Goal: Task Accomplishment & Management: Manage account settings

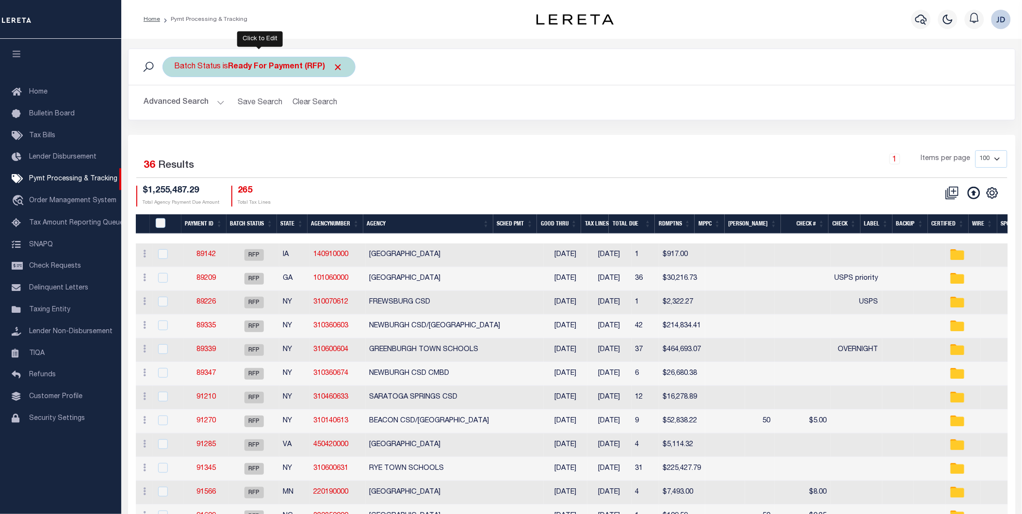
click at [341, 69] on span "Click to Remove" at bounding box center [338, 67] width 10 height 10
click at [17, 54] on icon "button" at bounding box center [16, 53] width 11 height 9
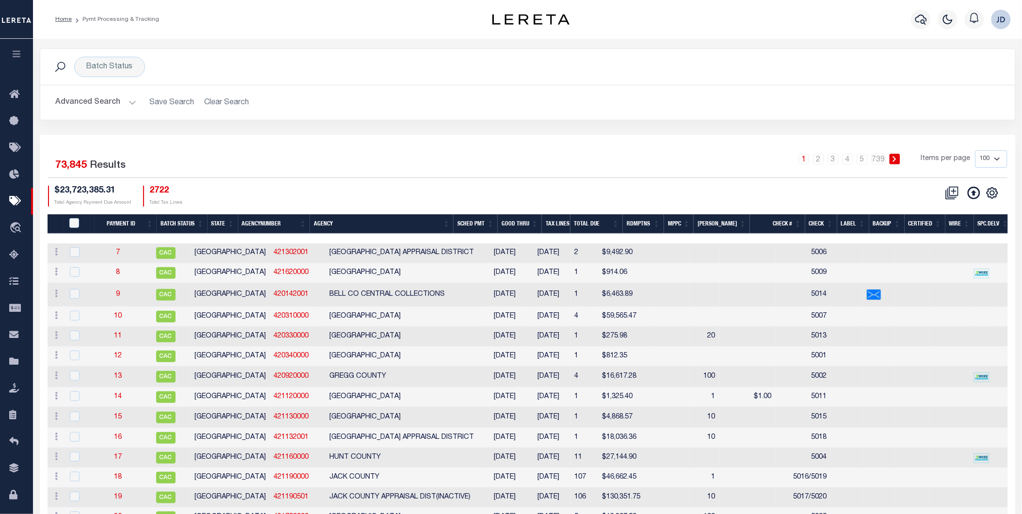
click at [186, 67] on div "Batch Status Search" at bounding box center [528, 67] width 960 height 20
click at [108, 66] on div "Batch Status" at bounding box center [109, 67] width 71 height 20
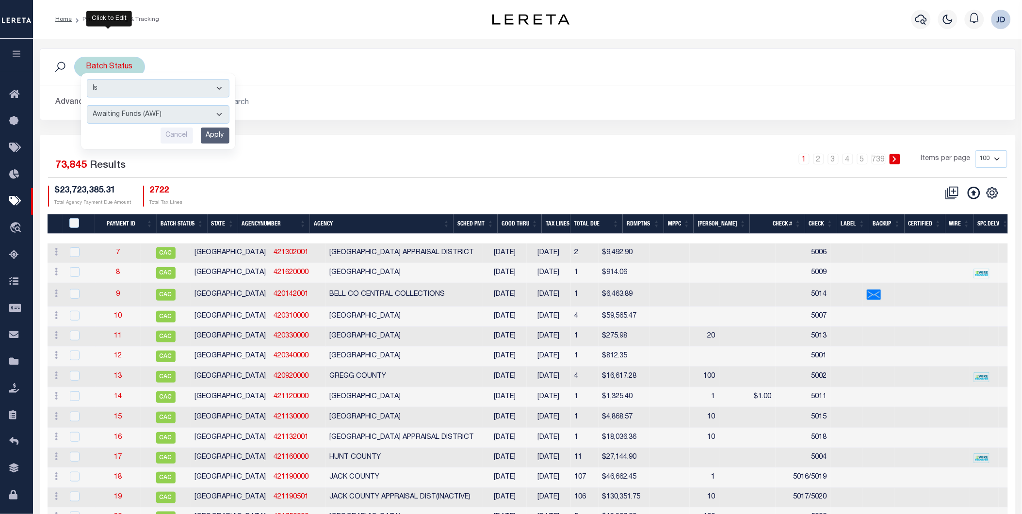
click at [134, 109] on select "Awaiting Funds (AWF) Cleared and Complete (CAC) New Check Needed (NCN) Payment …" at bounding box center [158, 114] width 143 height 18
select select "RFP"
click at [87, 105] on select "Awaiting Funds (AWF) Cleared and Complete (CAC) New Check Needed (NCN) Payment …" at bounding box center [158, 114] width 143 height 18
click at [210, 131] on input "Apply" at bounding box center [215, 136] width 29 height 16
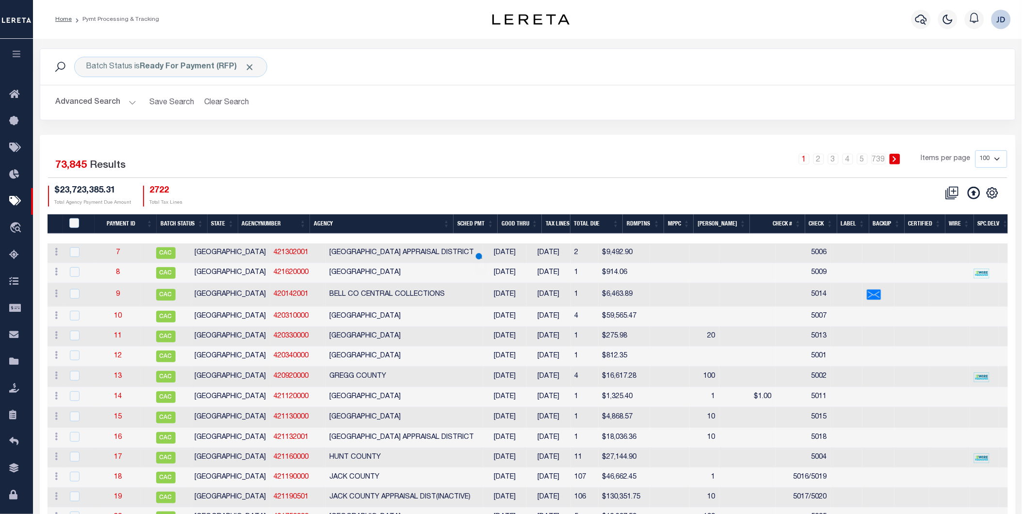
click at [118, 107] on button "Advanced Search" at bounding box center [96, 102] width 81 height 19
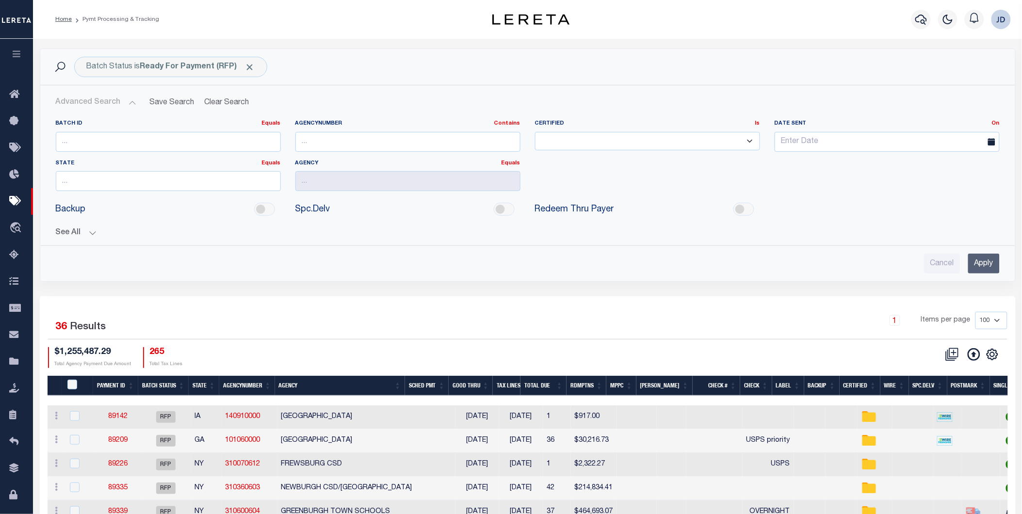
click at [81, 233] on button "See All" at bounding box center [528, 233] width 944 height 9
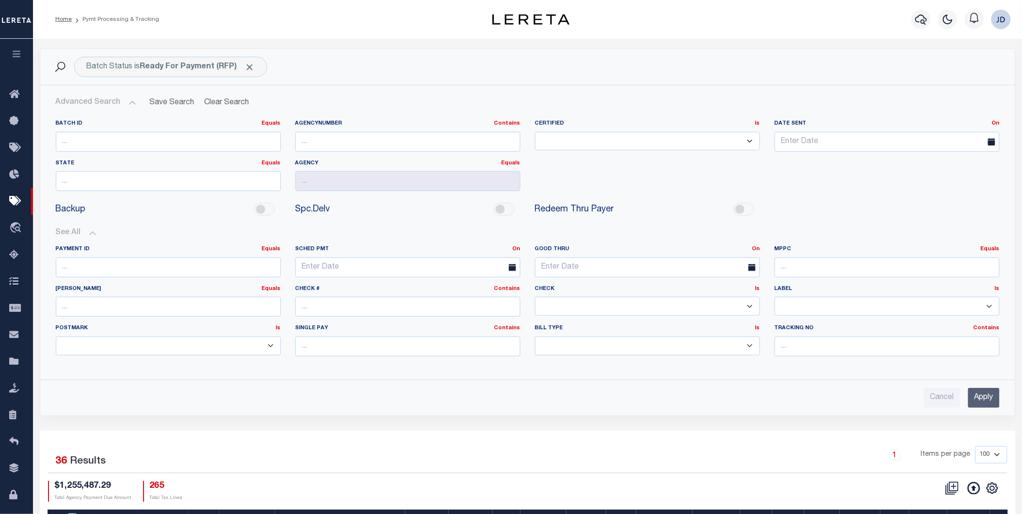
drag, startPoint x: 587, startPoint y: 305, endPoint x: 578, endPoint y: 302, distance: 9.7
click at [587, 305] on select "Yes No" at bounding box center [647, 306] width 225 height 19
select select "false"
click at [535, 297] on select "Yes No" at bounding box center [647, 306] width 225 height 19
click at [989, 405] on input "Apply" at bounding box center [984, 398] width 32 height 20
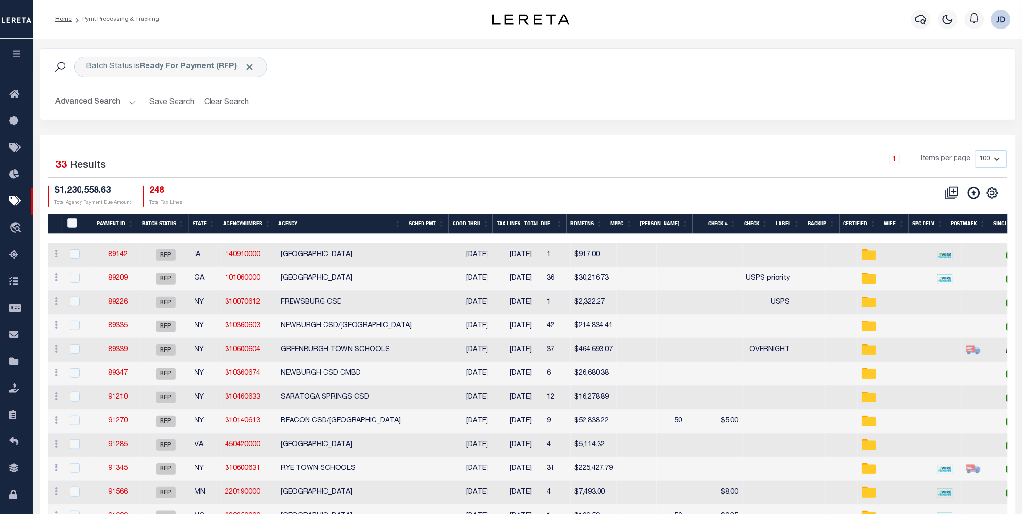
click at [923, 224] on th "Spc.Delv" at bounding box center [928, 224] width 38 height 20
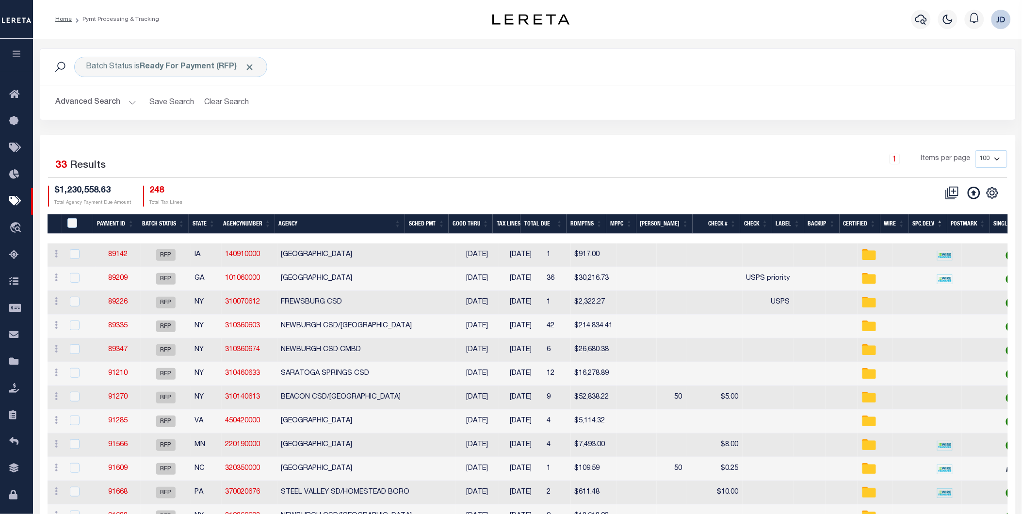
click at [928, 224] on th "Spc.Delv" at bounding box center [928, 224] width 38 height 20
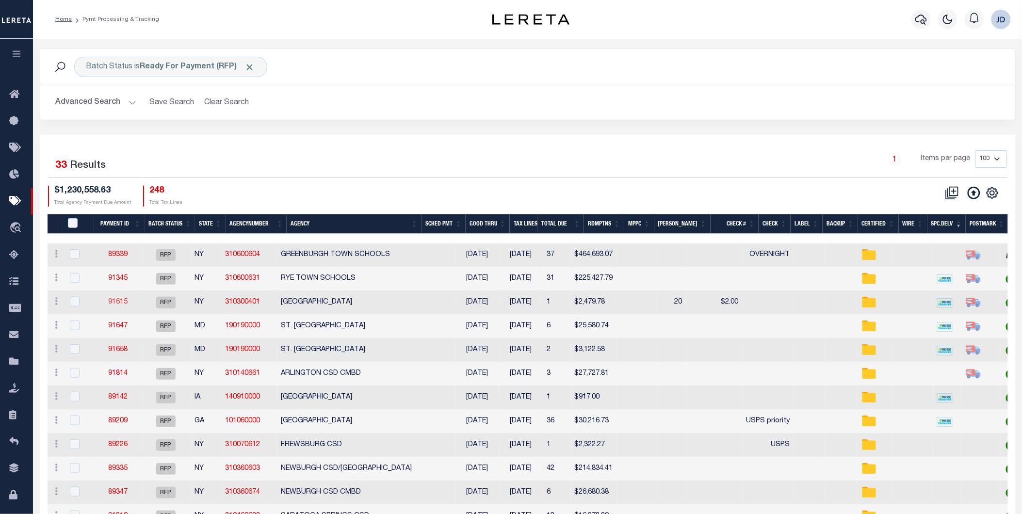
drag, startPoint x: 121, startPoint y: 308, endPoint x: 117, endPoint y: 302, distance: 7.0
click at [654, 225] on th "MPPC" at bounding box center [639, 224] width 30 height 20
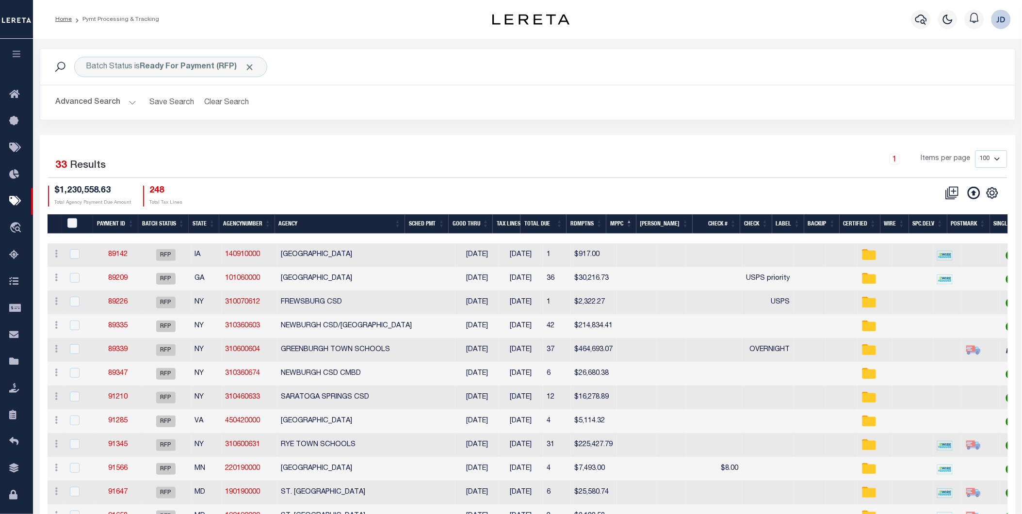
click at [637, 223] on th "MPPC" at bounding box center [621, 224] width 30 height 20
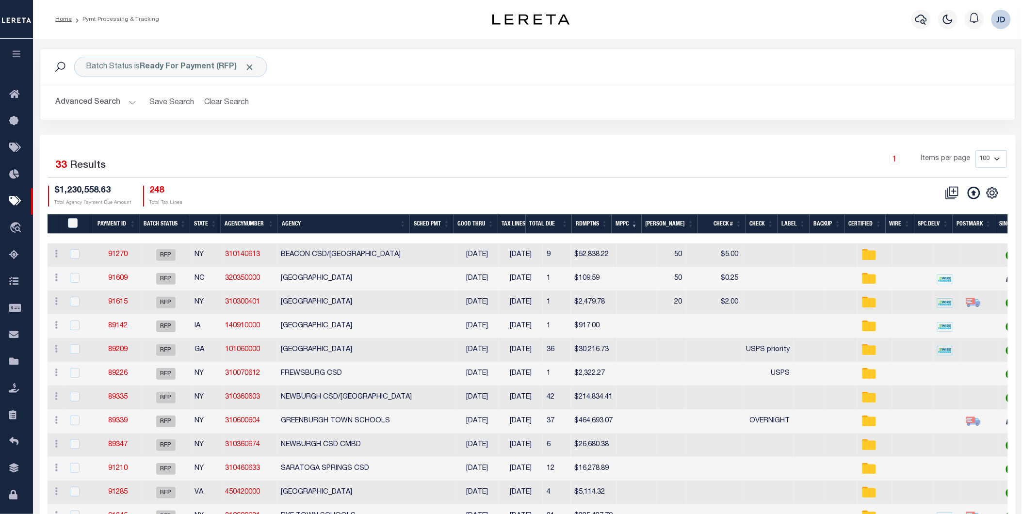
click at [308, 225] on th "Agency" at bounding box center [344, 224] width 132 height 20
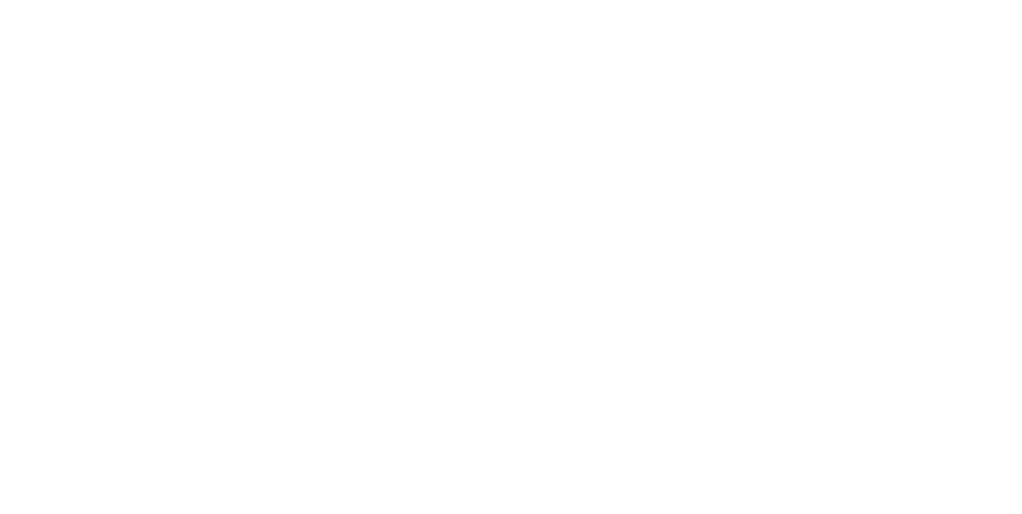
select select "RFP"
select select "CHK"
select select "[PERSON_NAME]"
select select "RFP"
select select "CHK"
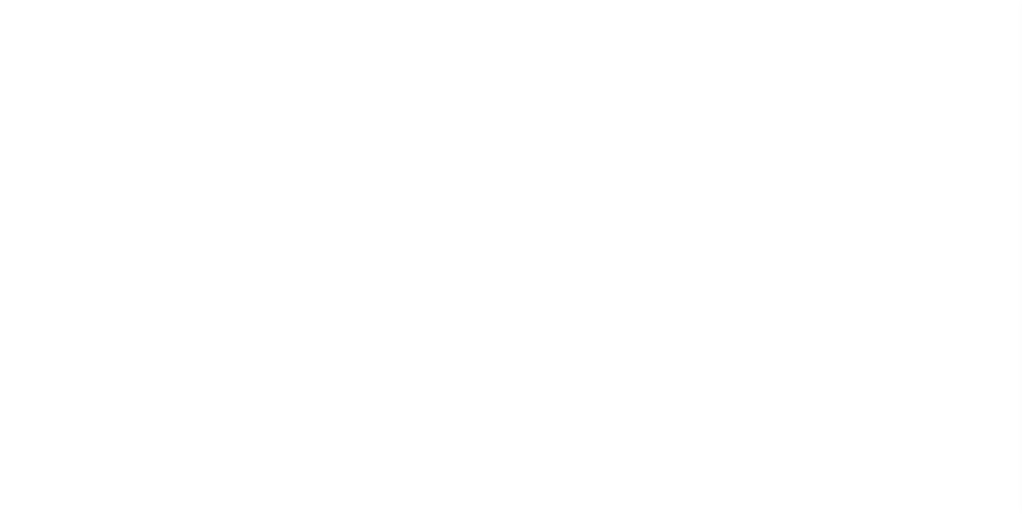
select select "[PERSON_NAME]"
select select "RFP"
select select "CHK"
select select "[PERSON_NAME]"
select select "RFP"
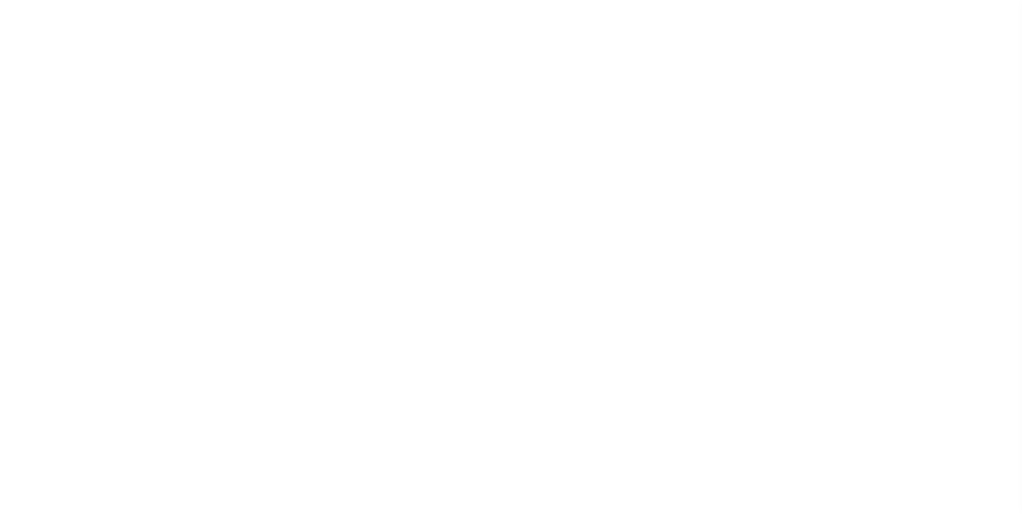
select select "CHK"
select select "[PERSON_NAME]"
select select "RFP"
select select "CHK"
select select "[PERSON_NAME]"
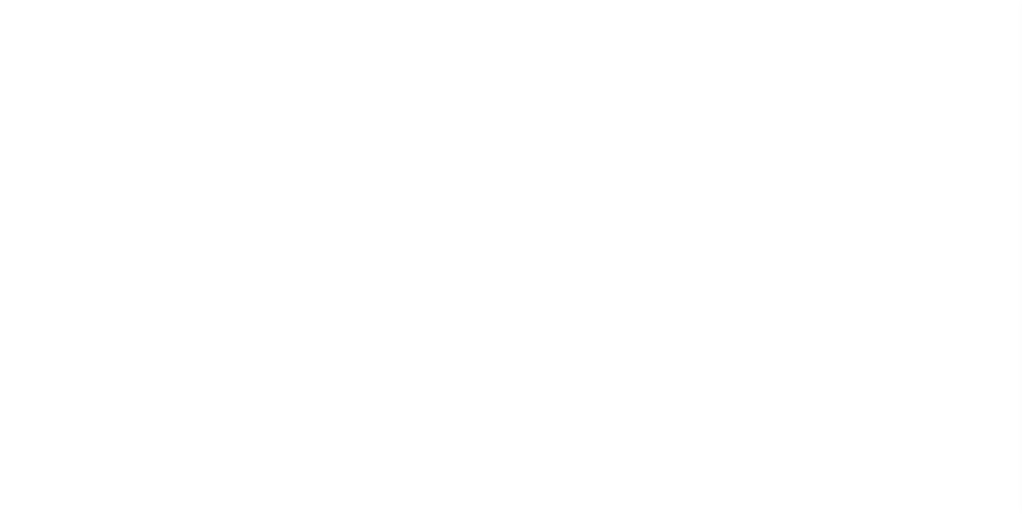
select select "RFP"
select select "CHK"
select select "[PERSON_NAME]"
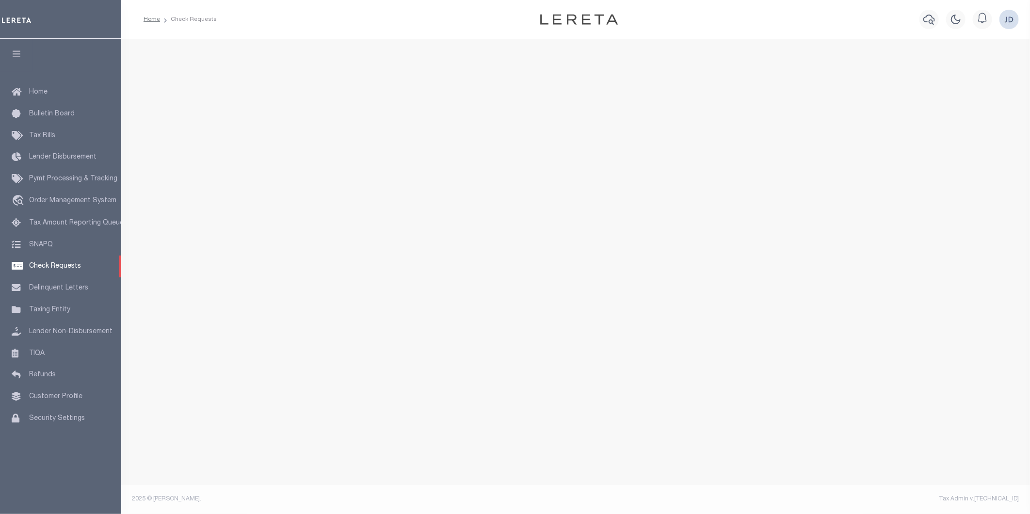
select select "50"
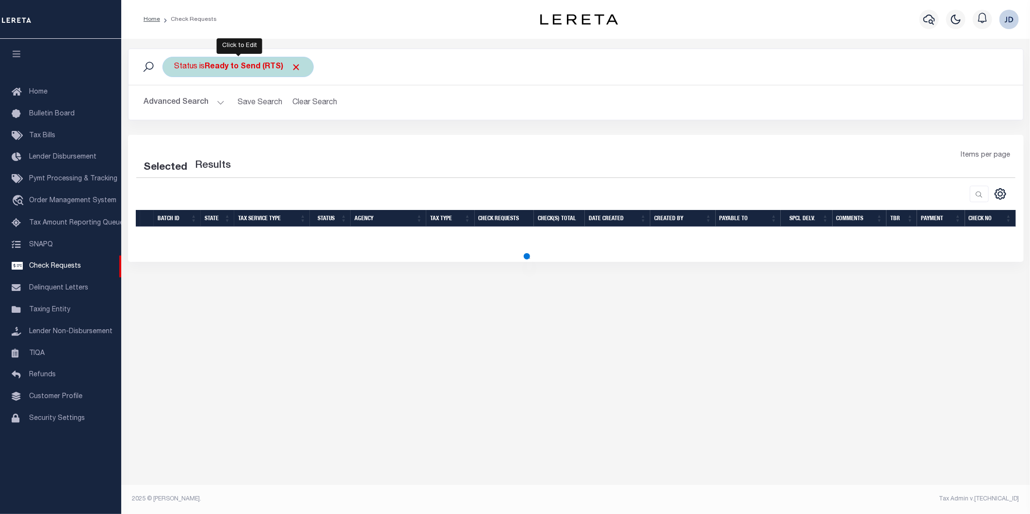
select select "50"
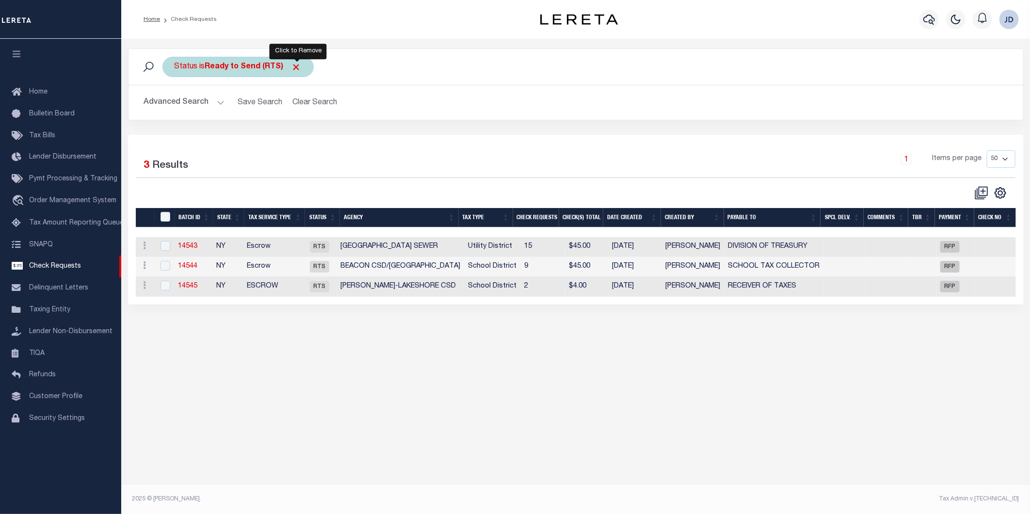
click at [302, 66] on span "Click to Remove" at bounding box center [297, 67] width 10 height 10
click at [180, 66] on div "Status" at bounding box center [187, 67] width 48 height 20
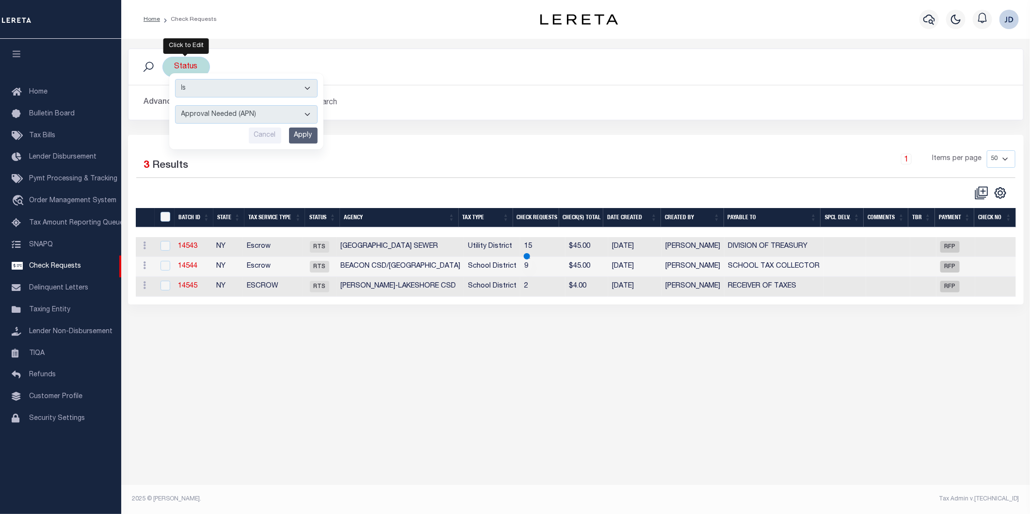
click at [240, 117] on select "Approval Needed (APN) Batching In Progress (BIP) Check Returned (CKR) Cleared a…" at bounding box center [246, 114] width 143 height 18
select select "RTS"
click at [175, 105] on select "Approval Needed (APN) Batching In Progress (BIP) Check Returned (CKR) Cleared a…" at bounding box center [246, 114] width 143 height 18
click at [305, 134] on input "Apply" at bounding box center [303, 136] width 29 height 16
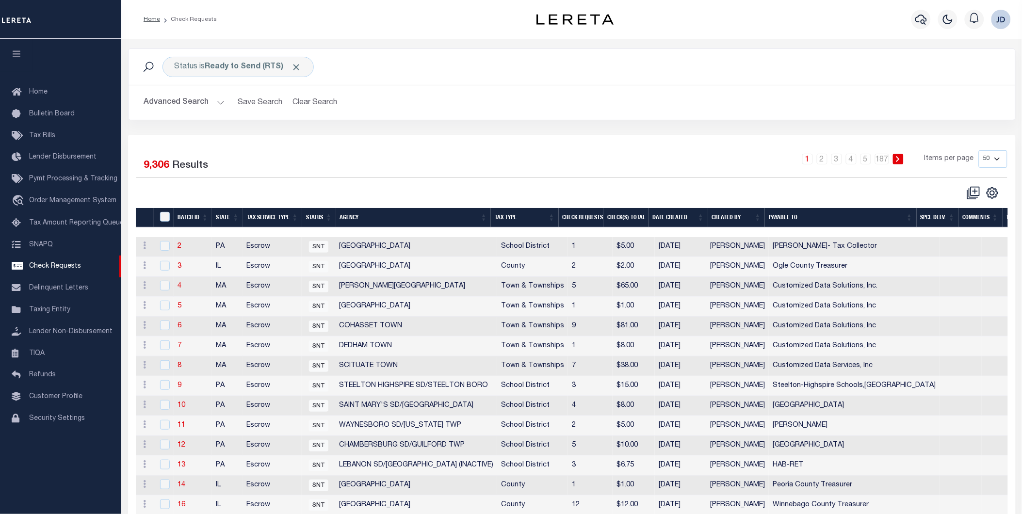
click at [300, 67] on span "Click to Remove" at bounding box center [297, 67] width 10 height 10
click at [206, 64] on div "Status" at bounding box center [187, 67] width 48 height 20
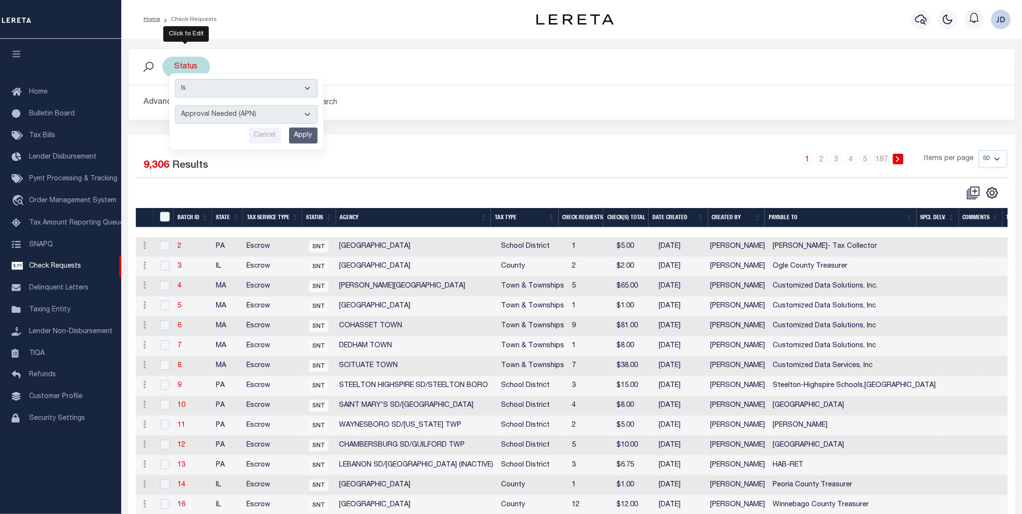
click at [249, 114] on select "Approval Needed (APN) Batching In Progress (BIP) Check Returned (CKR) Cleared a…" at bounding box center [246, 114] width 143 height 18
select select "RTS"
click at [175, 105] on select "Approval Needed (APN) Batching In Progress (BIP) Check Returned (CKR) Cleared a…" at bounding box center [246, 114] width 143 height 18
click at [307, 140] on input "Apply" at bounding box center [303, 136] width 29 height 16
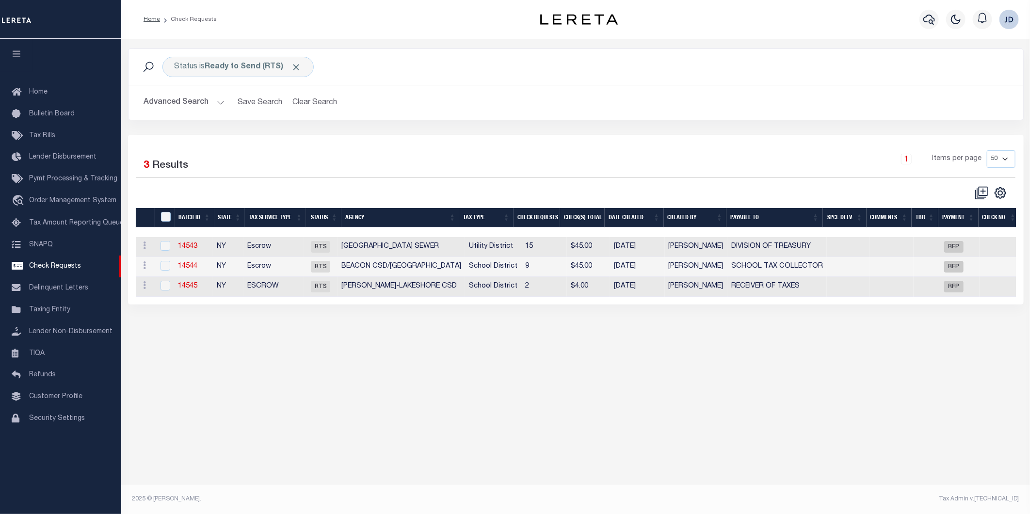
click at [372, 222] on th "Agency" at bounding box center [401, 218] width 118 height 20
drag, startPoint x: 21, startPoint y: 51, endPoint x: 583, endPoint y: 132, distance: 567.7
click at [21, 51] on icon "button" at bounding box center [16, 53] width 11 height 9
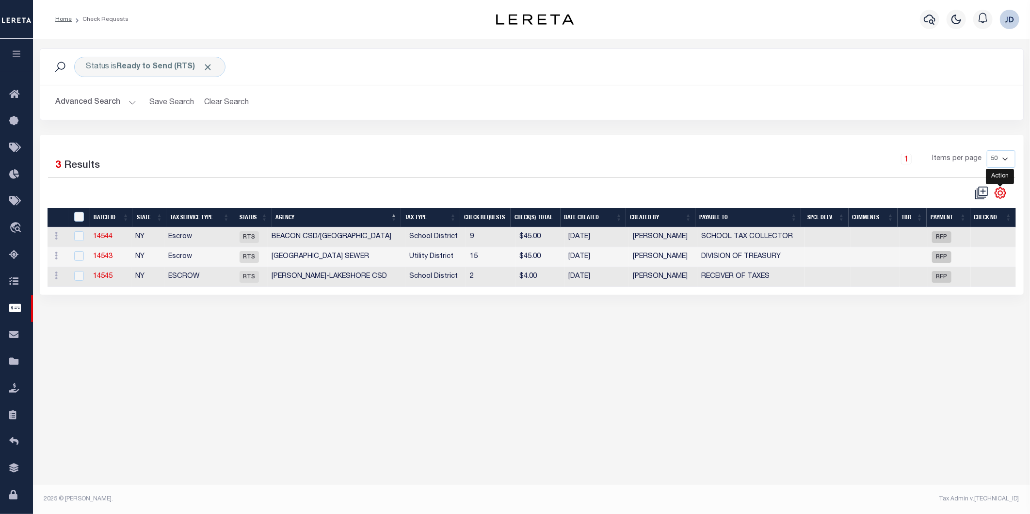
click at [1000, 192] on icon "" at bounding box center [1000, 193] width 4 height 4
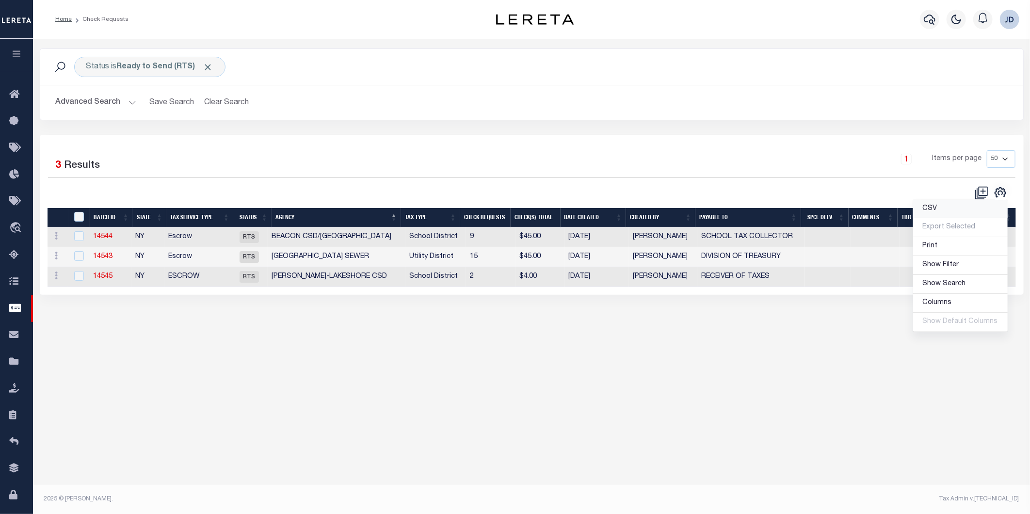
click at [931, 212] on span "CSV" at bounding box center [930, 208] width 15 height 7
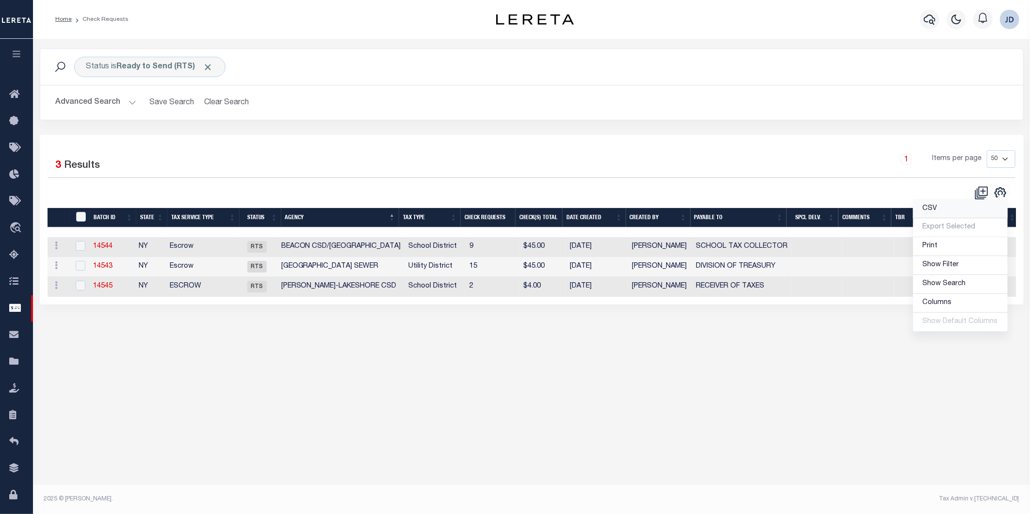
click at [943, 207] on link "CSV" at bounding box center [961, 209] width 95 height 19
click at [513, 125] on div "Status is Ready to Send (RTS) Search Advanced Search Save Search Clear Search C…" at bounding box center [532, 92] width 999 height 86
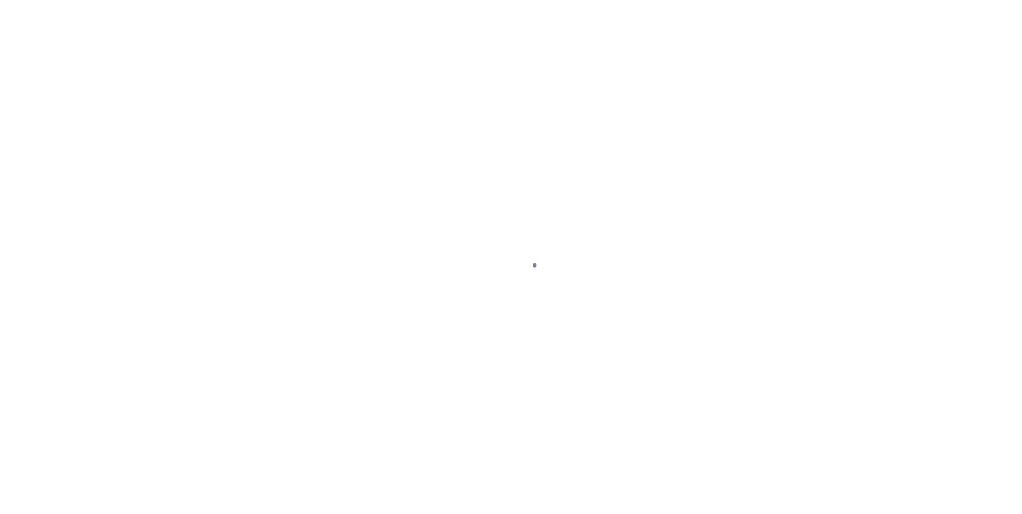
select select "RFP"
select select "CHK"
select select "[PERSON_NAME]"
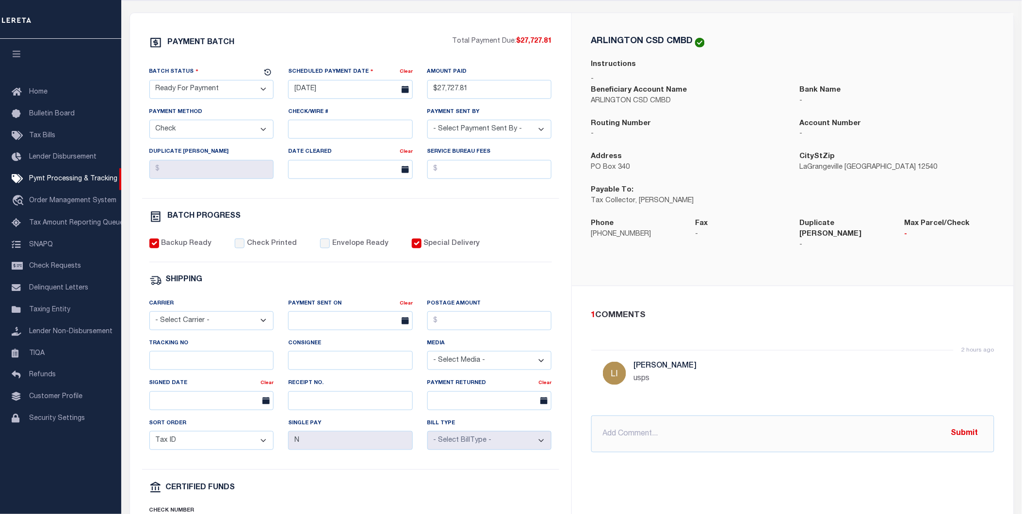
scroll to position [269, 0]
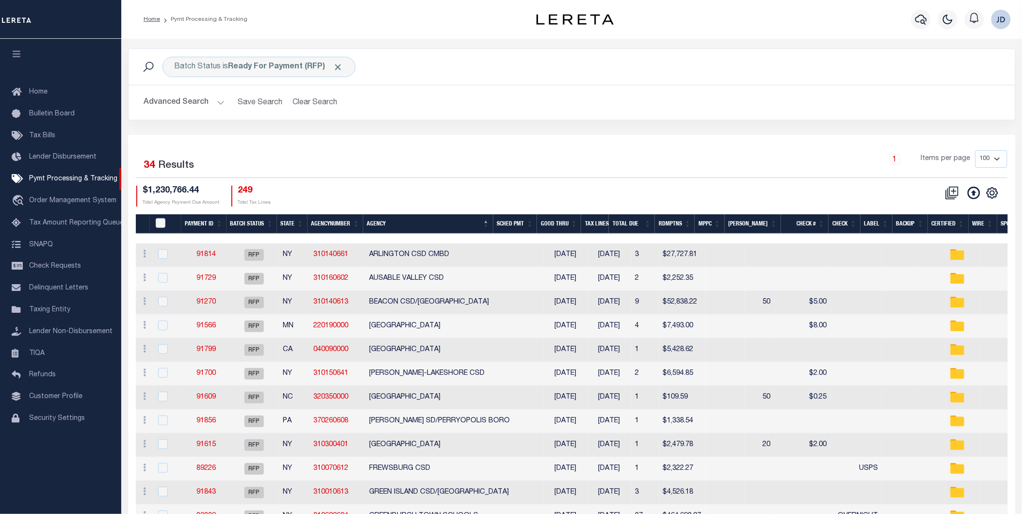
click at [17, 58] on icon "button" at bounding box center [16, 53] width 11 height 9
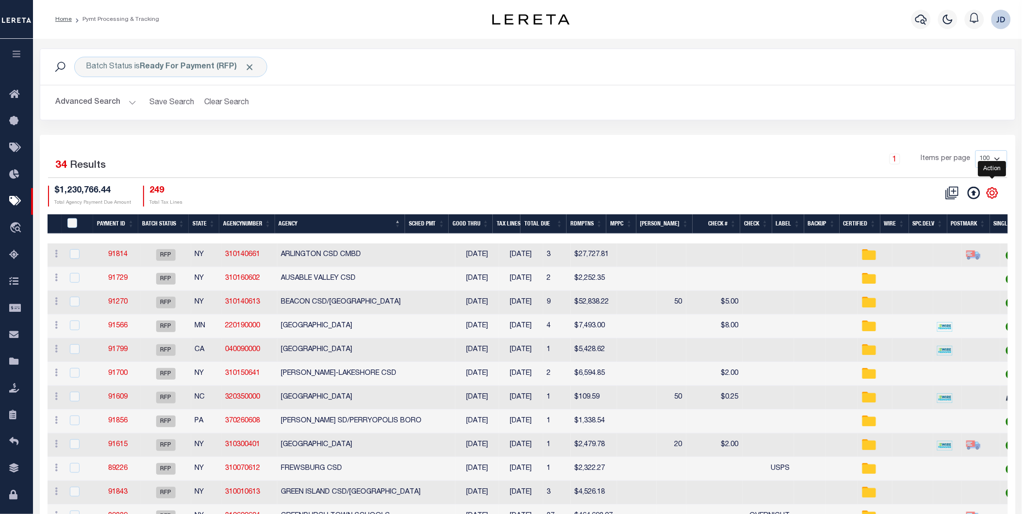
click at [997, 197] on icon "" at bounding box center [992, 193] width 13 height 13
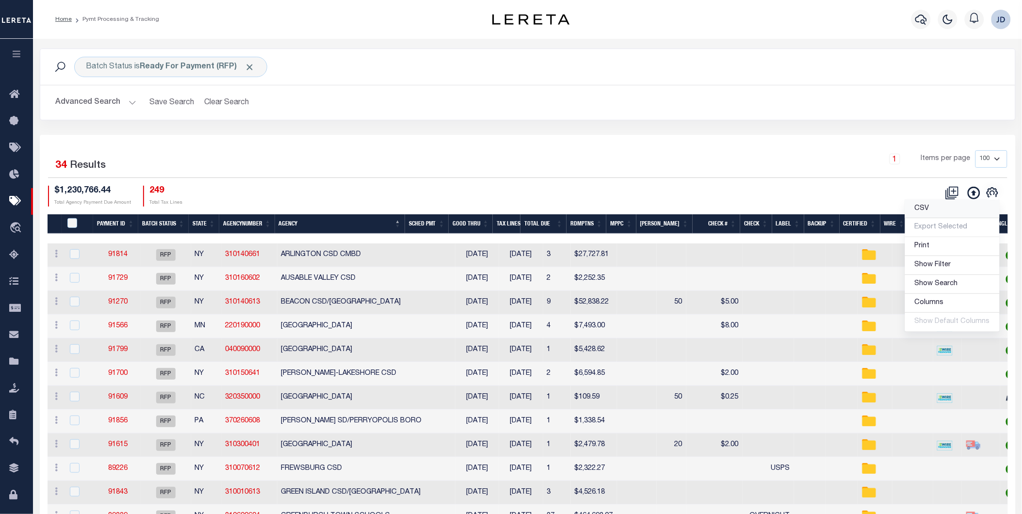
click at [930, 210] on span "CSV" at bounding box center [922, 208] width 15 height 7
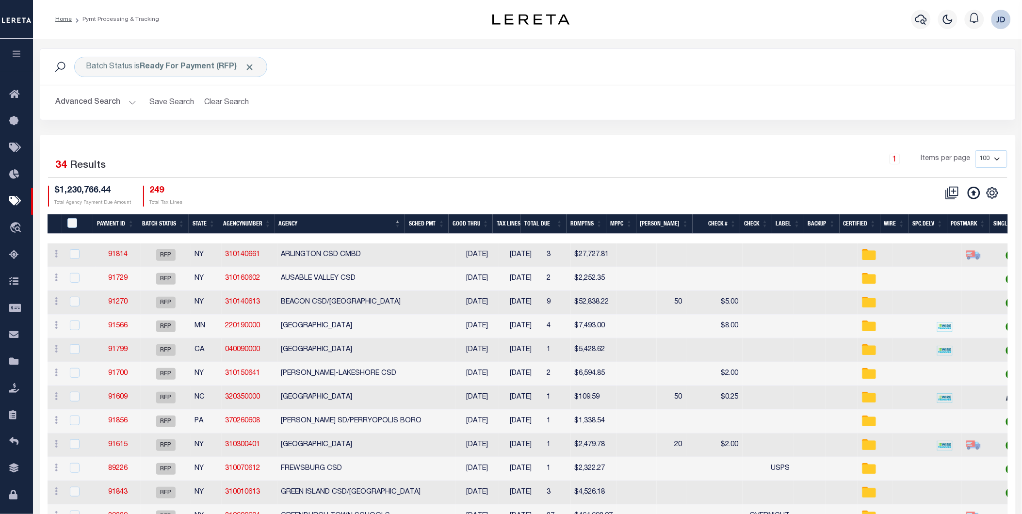
click at [929, 223] on th "Spc.Delv" at bounding box center [928, 224] width 38 height 20
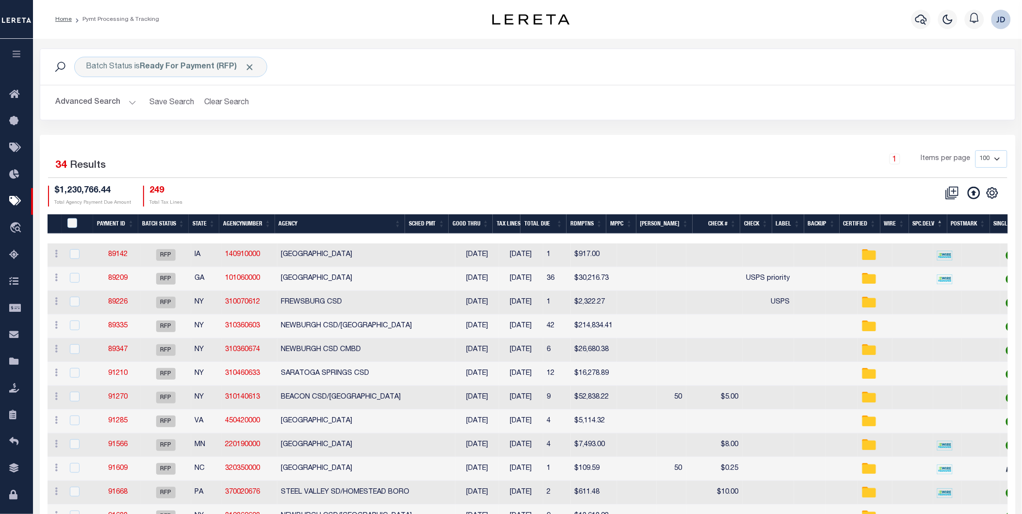
click at [929, 223] on th "Spc.Delv" at bounding box center [928, 224] width 38 height 20
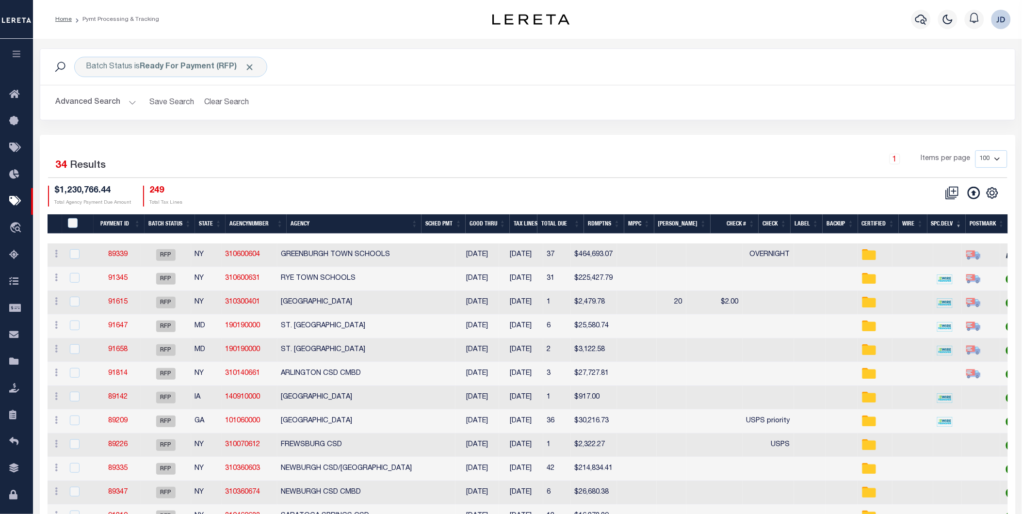
click at [654, 224] on th "MPPC" at bounding box center [639, 224] width 30 height 20
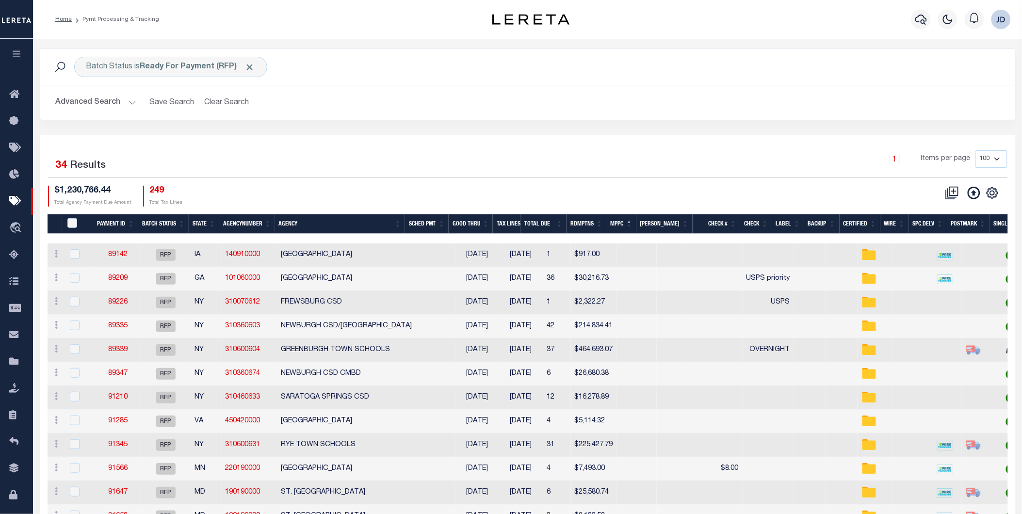
click at [637, 220] on th "MPPC" at bounding box center [621, 224] width 30 height 20
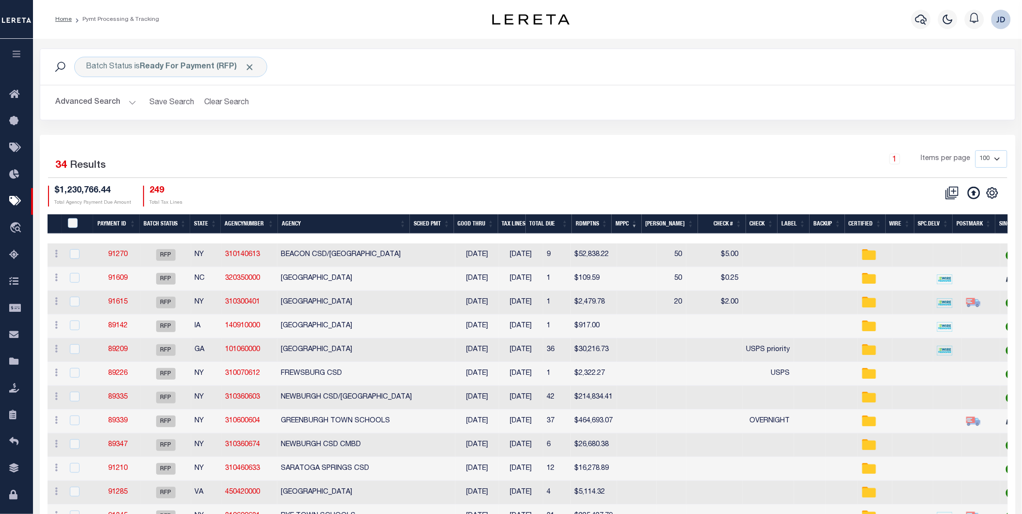
click at [310, 226] on th "Agency" at bounding box center [344, 224] width 132 height 20
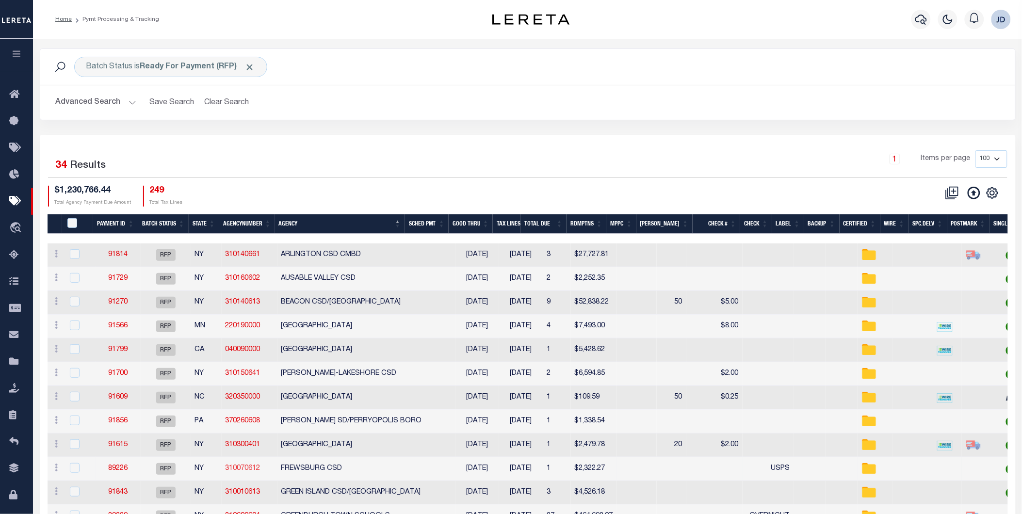
drag, startPoint x: 315, startPoint y: 468, endPoint x: 232, endPoint y: 473, distance: 83.6
click at [75, 224] on input "PayeePmtBatchStatus" at bounding box center [72, 223] width 10 height 10
checkbox input "true"
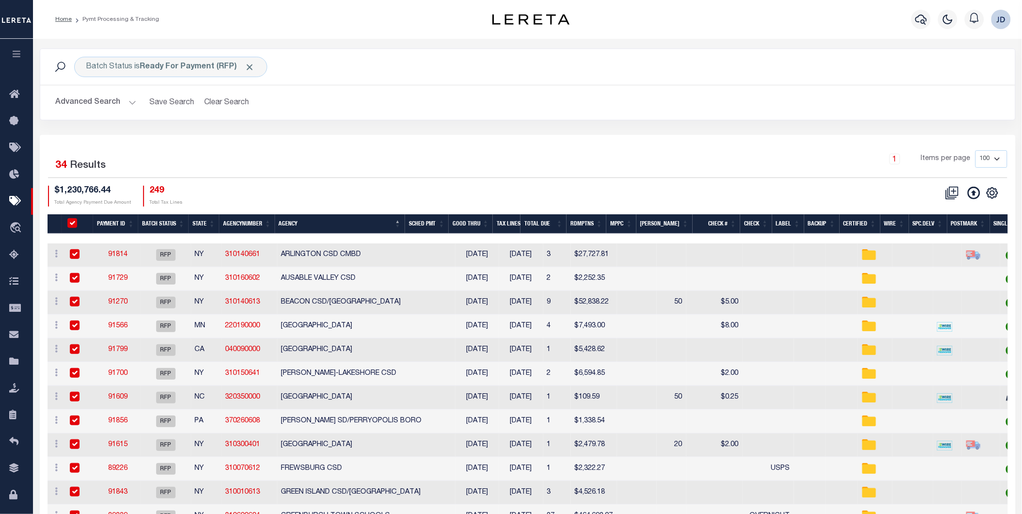
checkbox input "true"
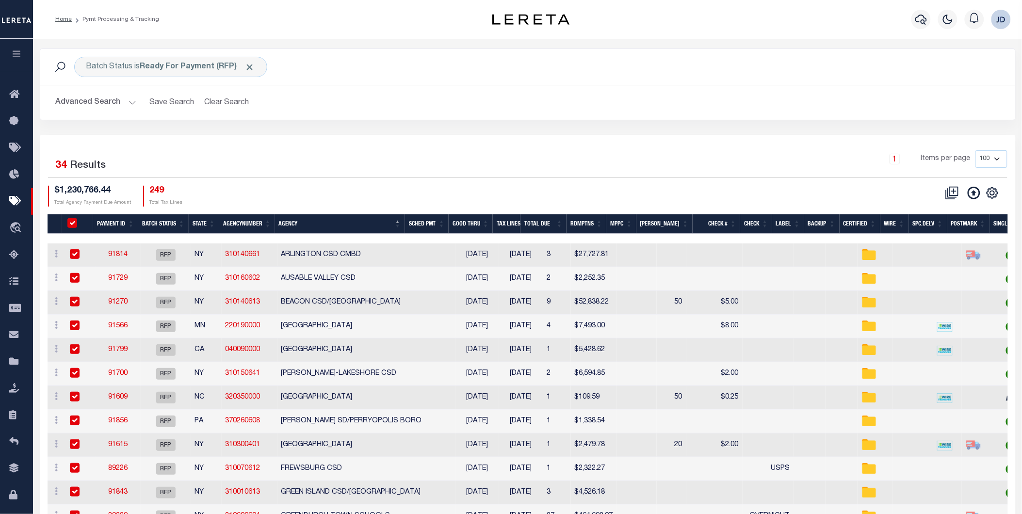
checkbox input "true"
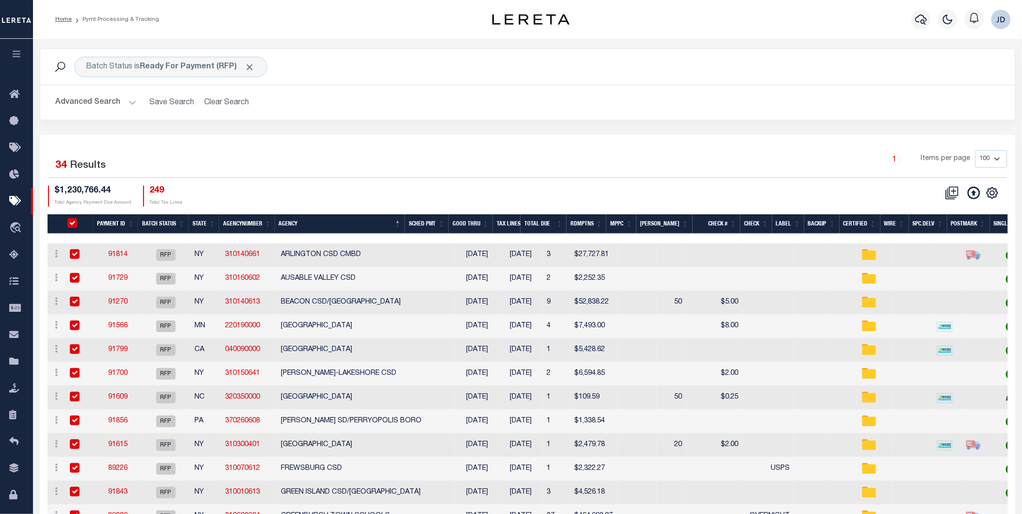
checkbox input "true"
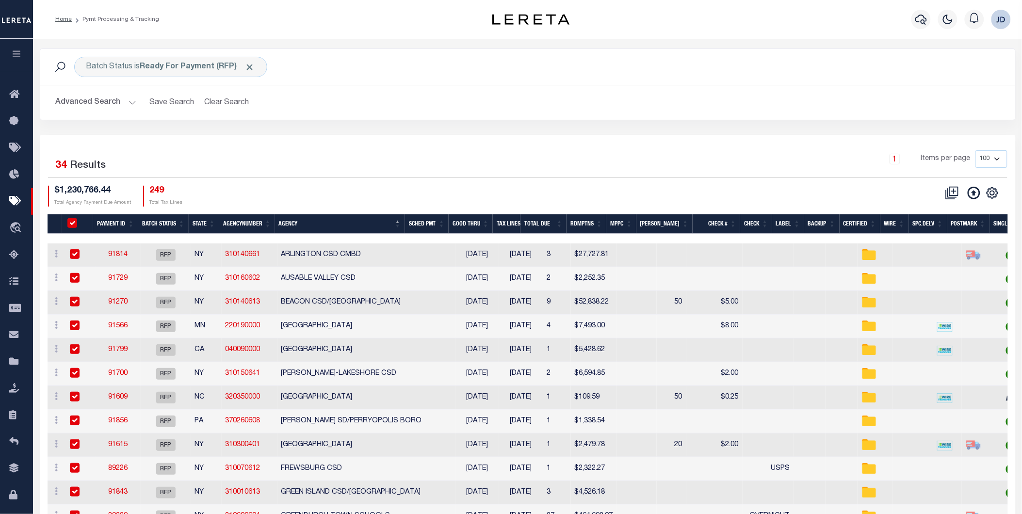
checkbox input "true"
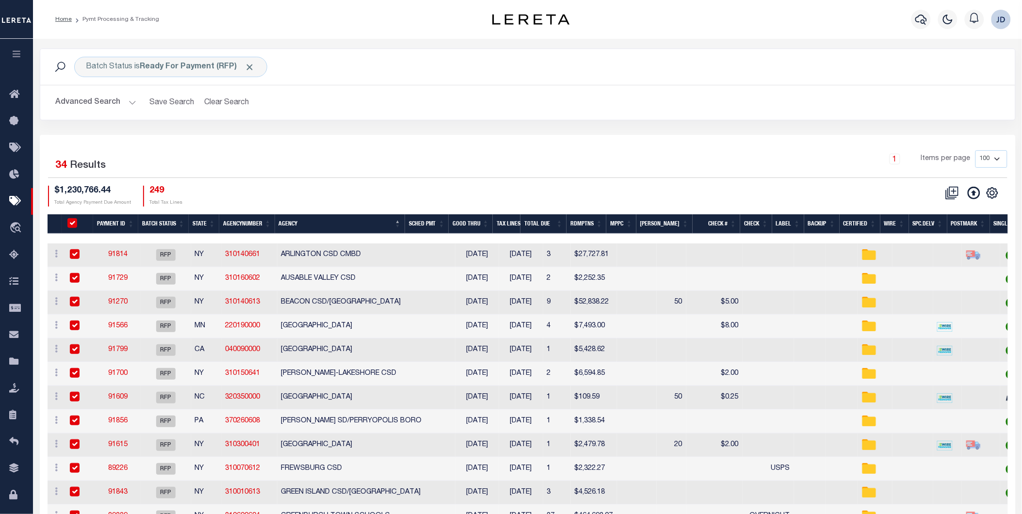
checkbox input "true"
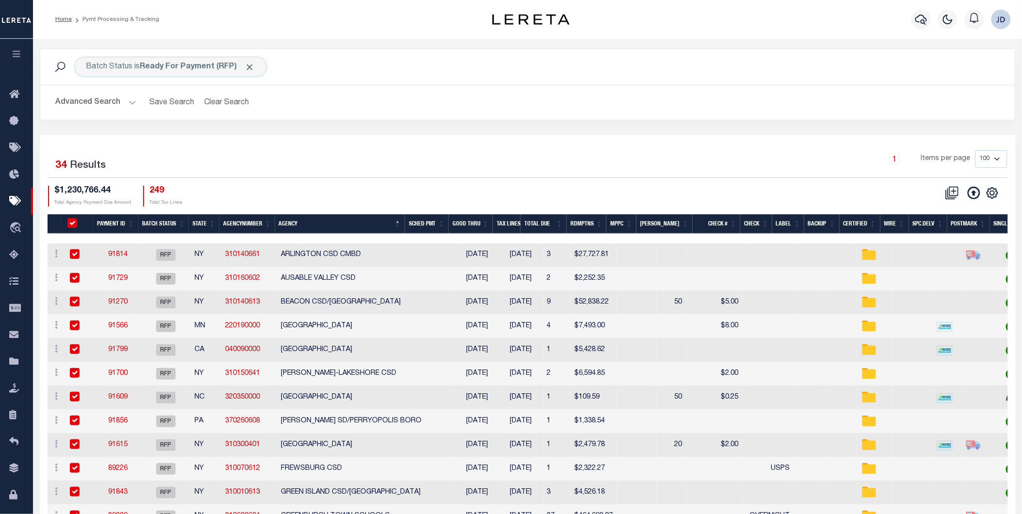
checkbox input "true"
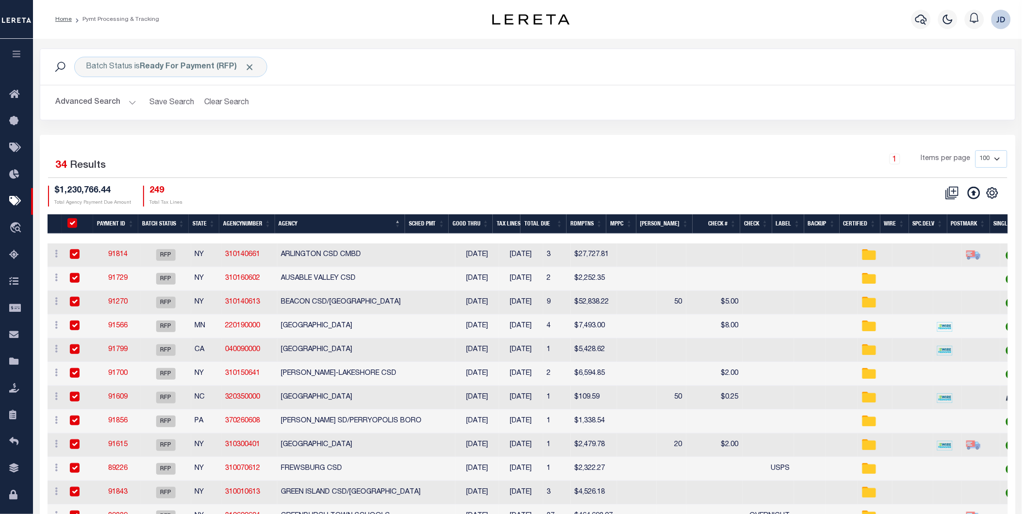
checkbox input "true"
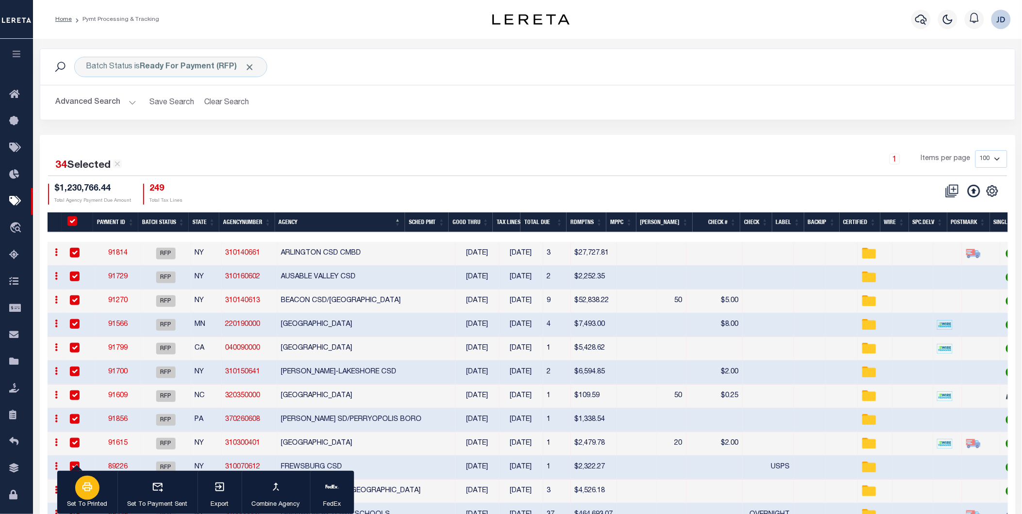
click at [95, 491] on div "button" at bounding box center [87, 488] width 24 height 24
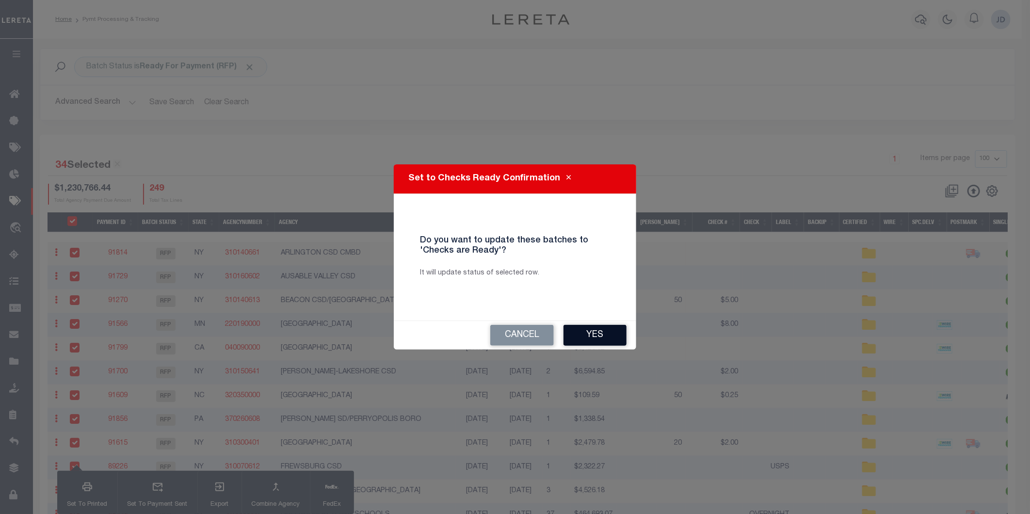
click at [571, 330] on button "Yes" at bounding box center [595, 335] width 63 height 21
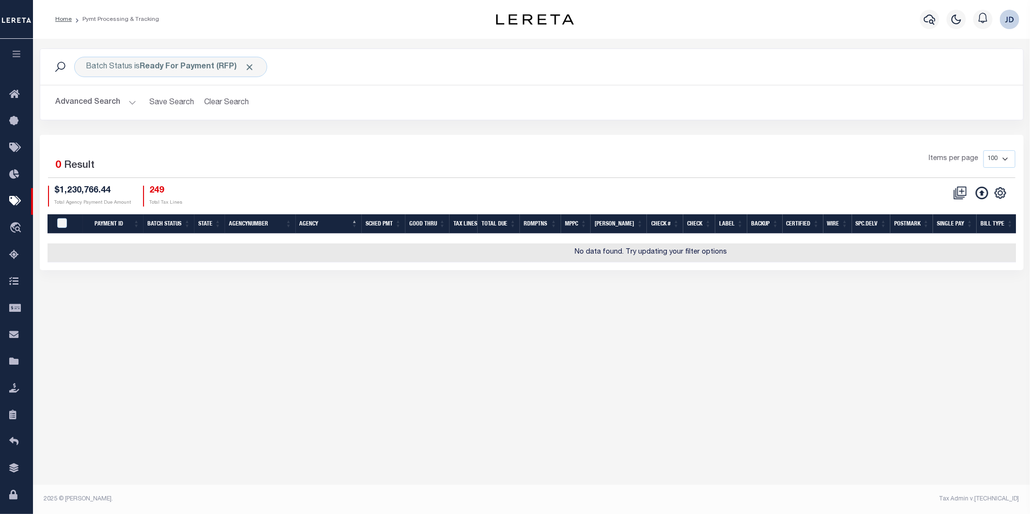
click at [105, 103] on button "Advanced Search" at bounding box center [96, 102] width 81 height 19
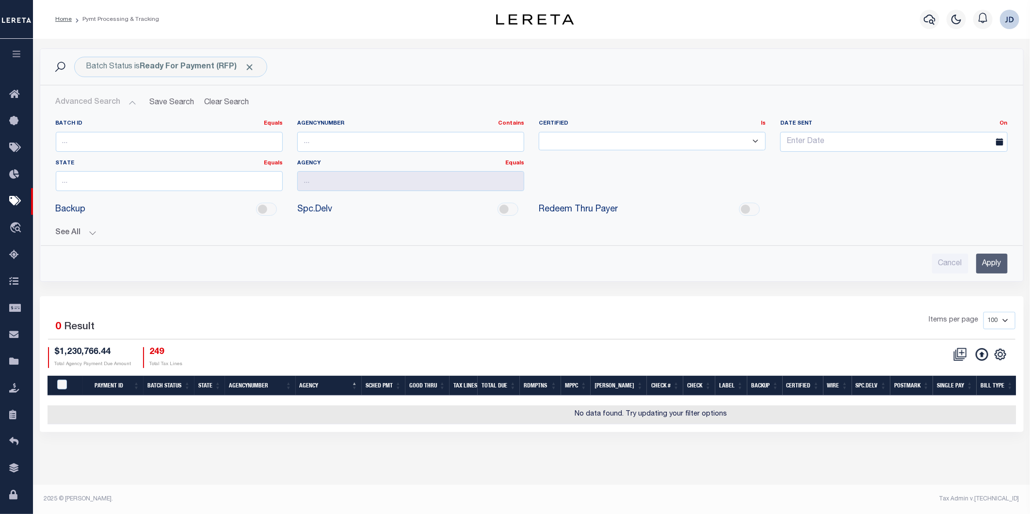
click at [74, 226] on div "See All Payment ID Equals Equals Is Not Equal To On On" at bounding box center [532, 229] width 952 height 17
click at [74, 230] on button "See All" at bounding box center [532, 233] width 952 height 9
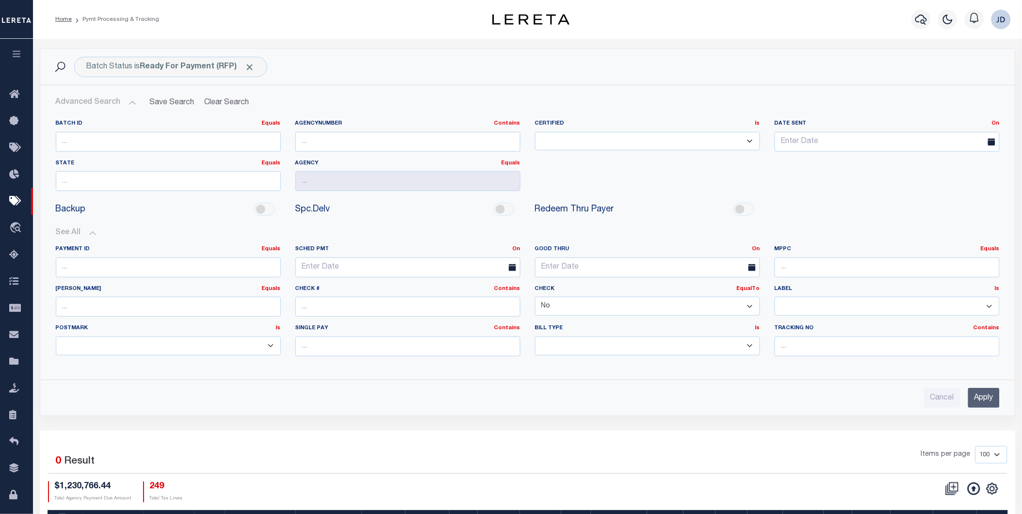
click at [592, 302] on select "Yes No" at bounding box center [647, 306] width 225 height 19
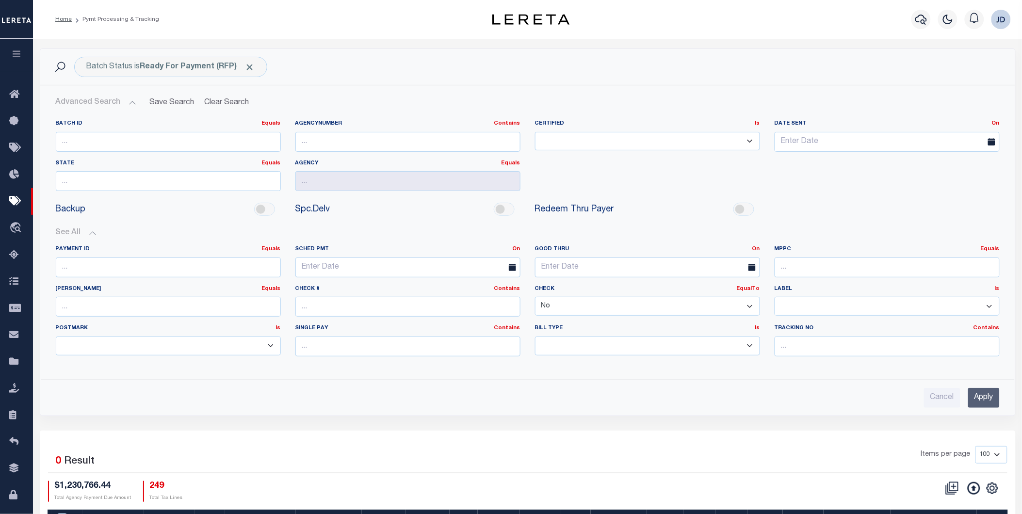
select select
click at [535, 297] on select "Yes No" at bounding box center [647, 306] width 225 height 19
click at [993, 403] on input "Apply" at bounding box center [984, 398] width 32 height 20
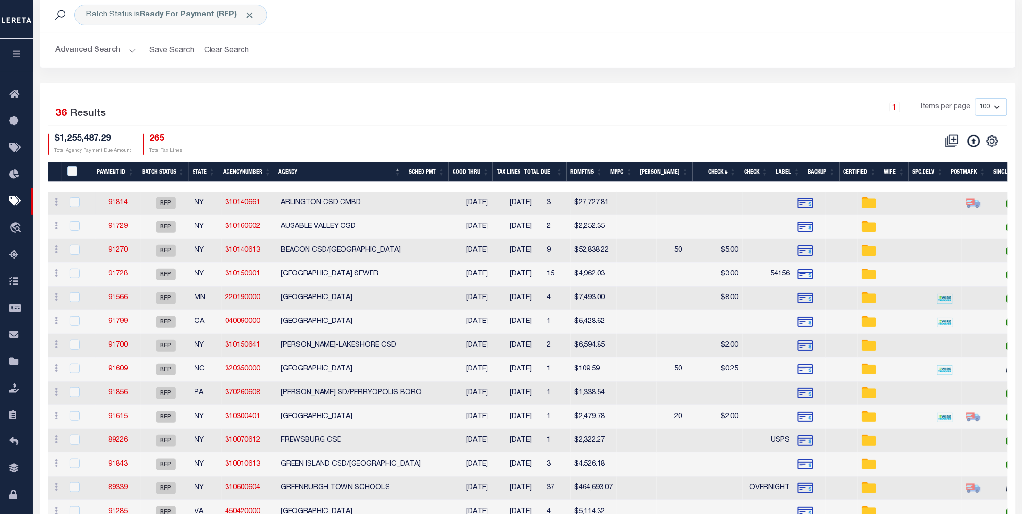
scroll to position [54, 0]
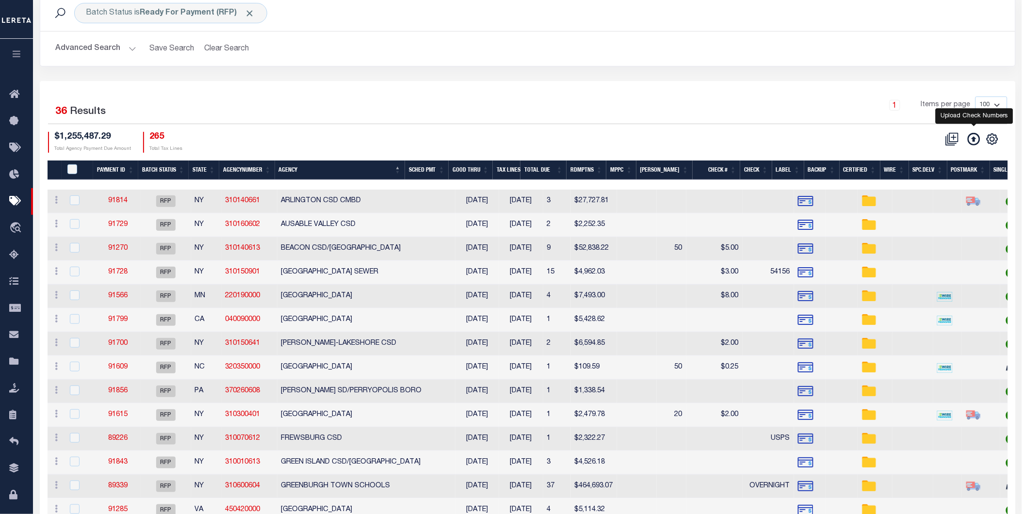
click at [973, 146] on icon at bounding box center [974, 139] width 13 height 13
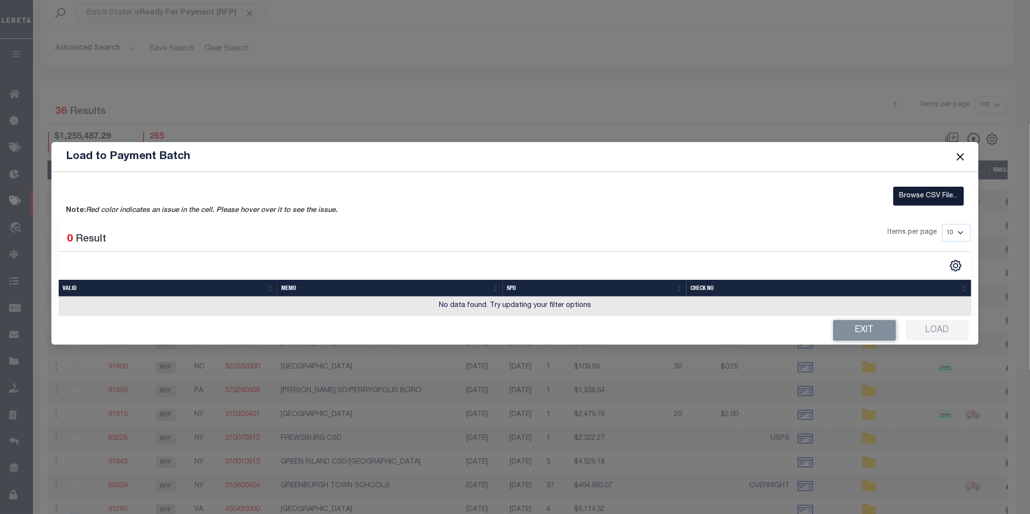
click at [904, 192] on label "Browse CSV File..." at bounding box center [929, 196] width 71 height 19
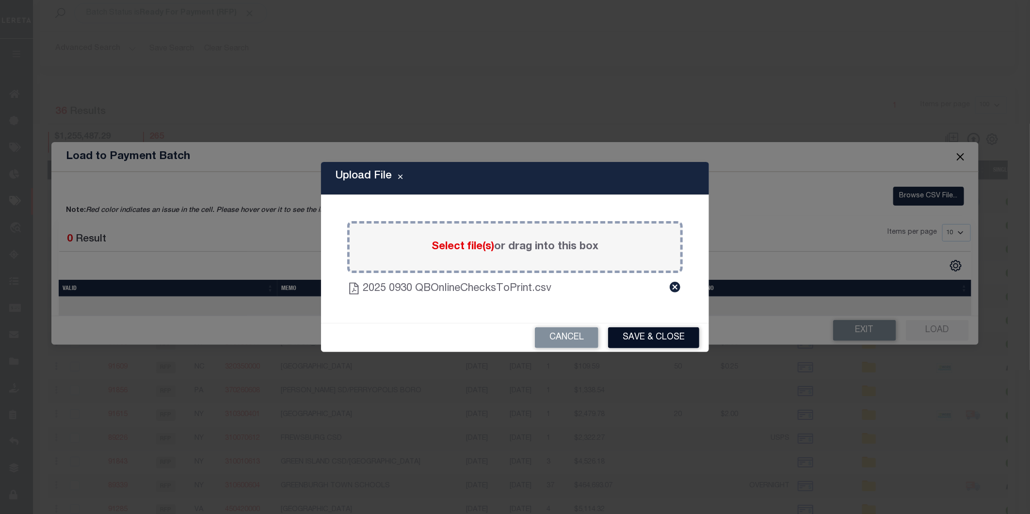
click at [671, 338] on button "Save & Close" at bounding box center [653, 337] width 91 height 21
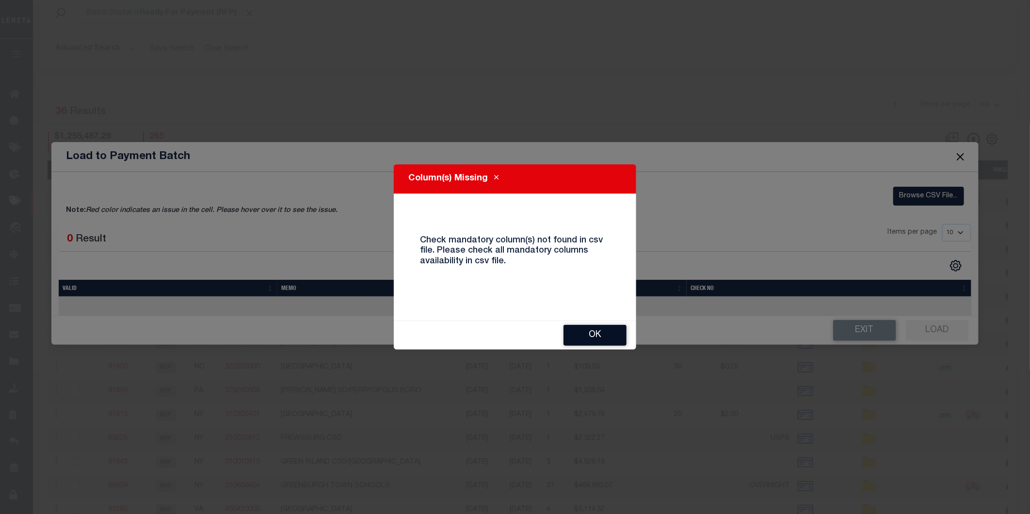
click at [594, 333] on button "OK" at bounding box center [595, 335] width 63 height 21
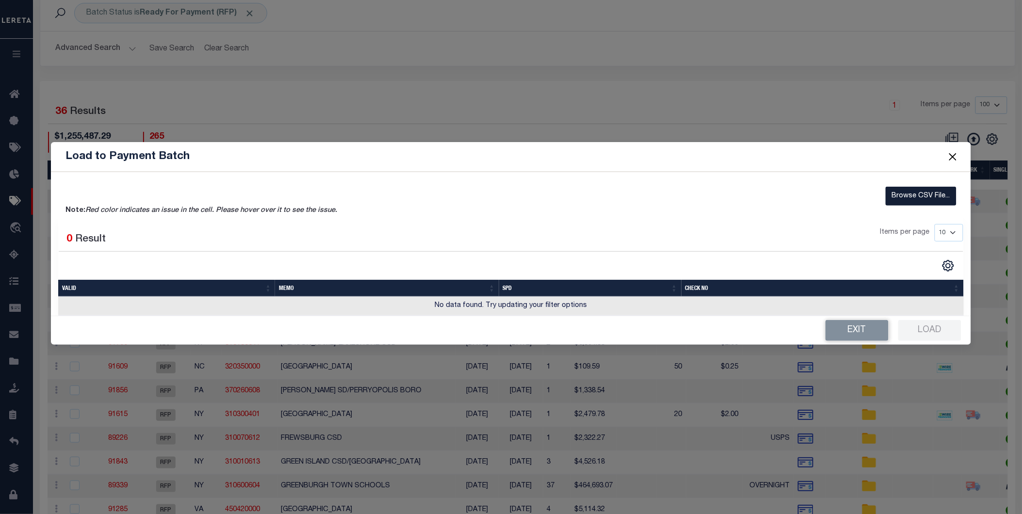
click at [910, 193] on label "Browse CSV File..." at bounding box center [921, 196] width 71 height 19
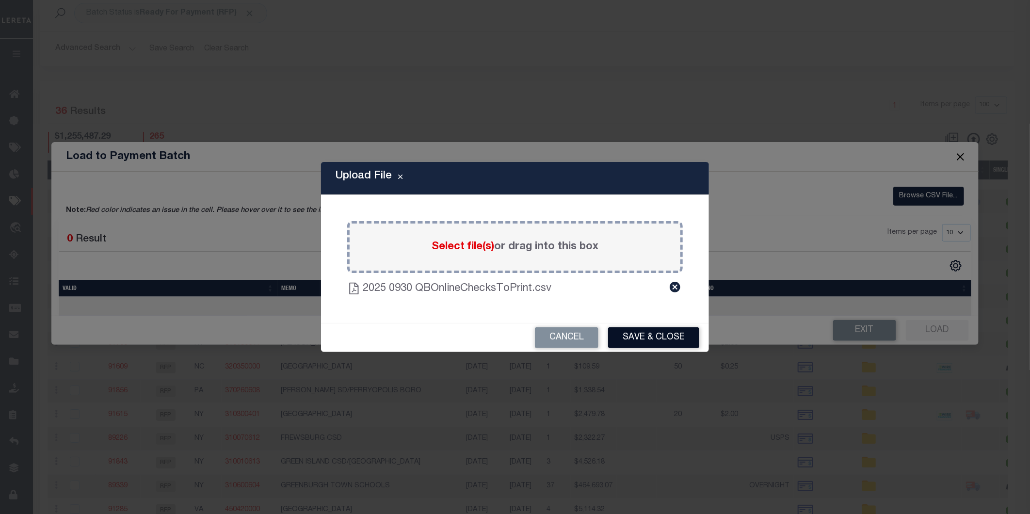
click at [643, 335] on button "Save & Close" at bounding box center [653, 337] width 91 height 21
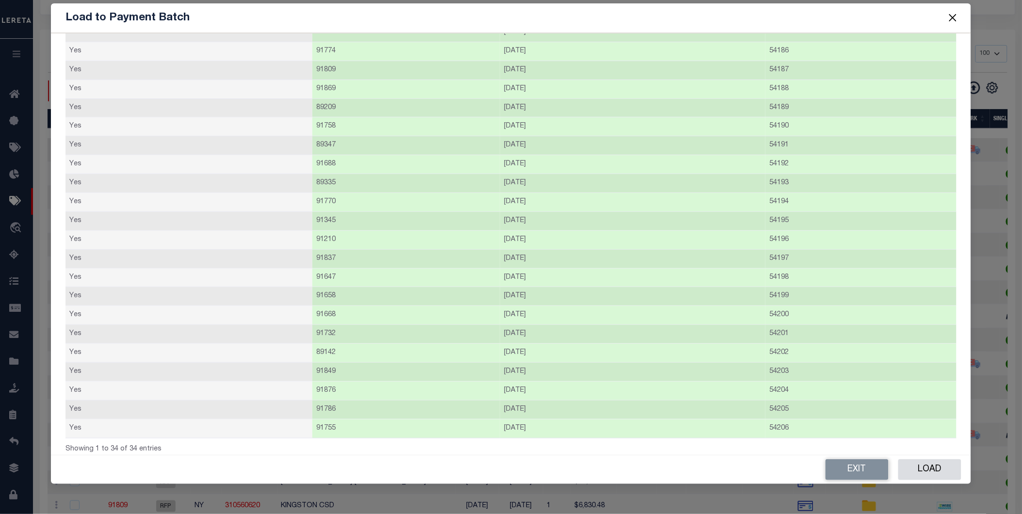
scroll to position [108, 0]
click at [945, 472] on button "Load" at bounding box center [930, 469] width 63 height 21
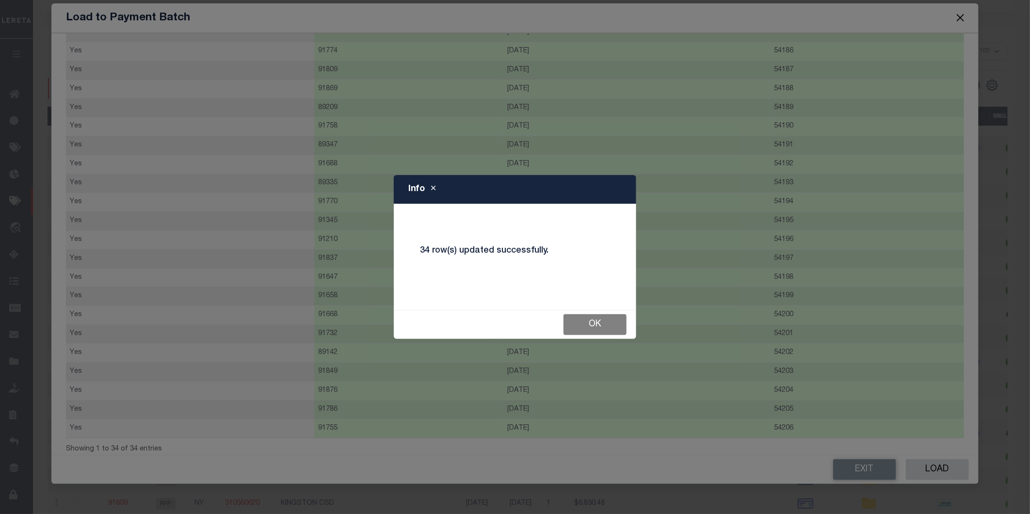
click at [614, 326] on button "Ok" at bounding box center [595, 324] width 63 height 21
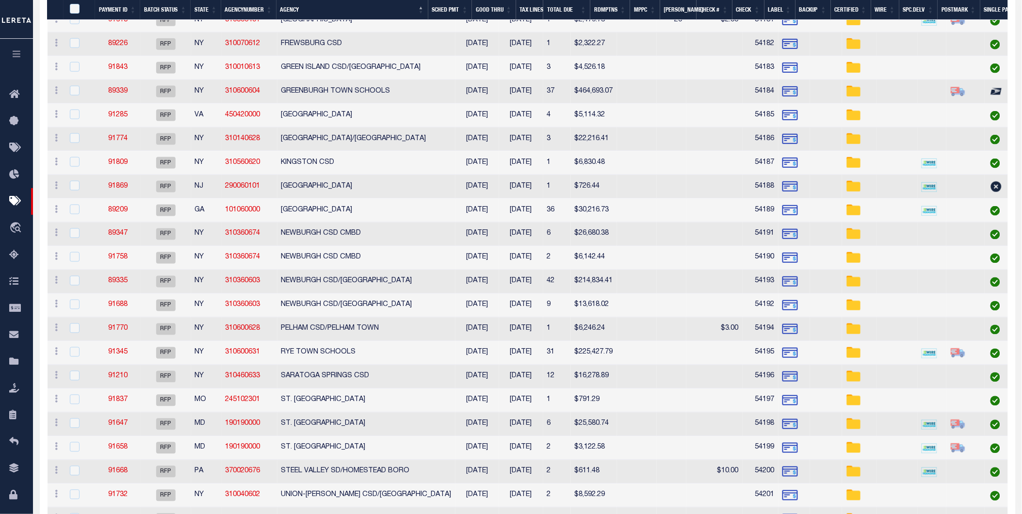
scroll to position [620, 0]
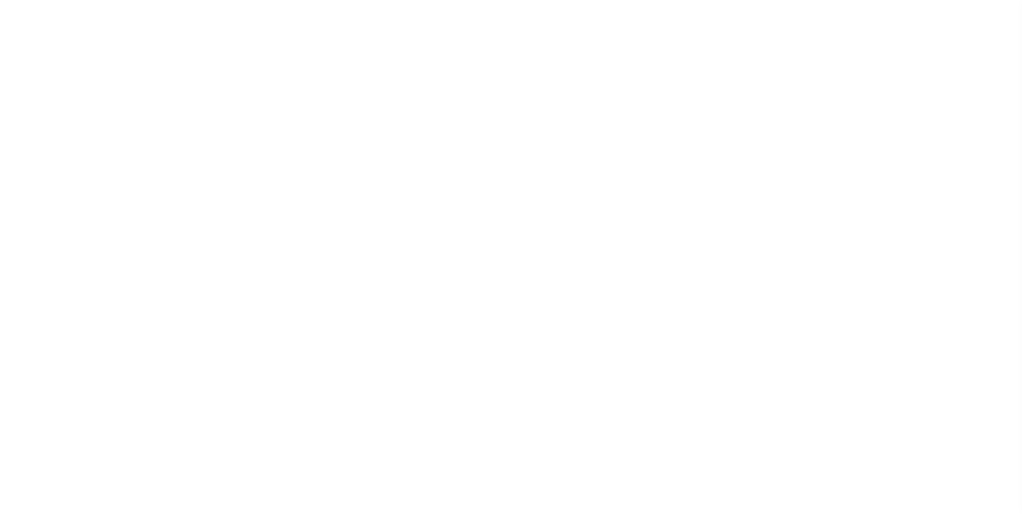
select select "RFP"
select select "CHK"
select select "[PERSON_NAME]"
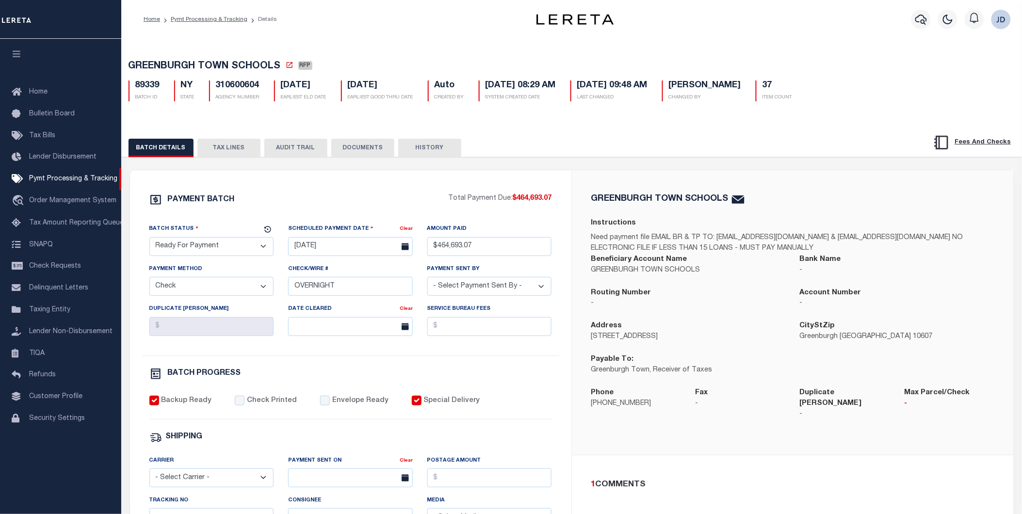
scroll to position [162, 0]
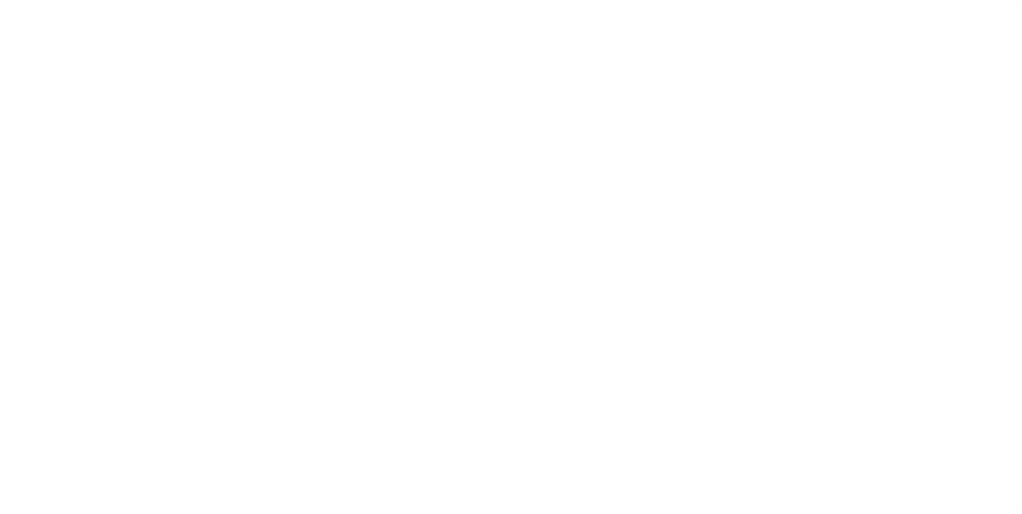
select select "RFP"
select select "CHK"
select select "[PERSON_NAME]"
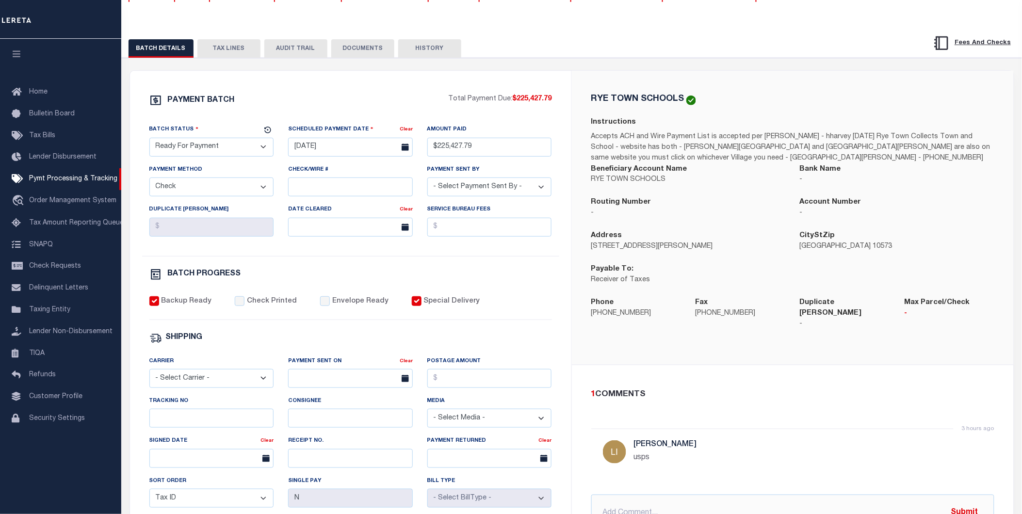
scroll to position [162, 0]
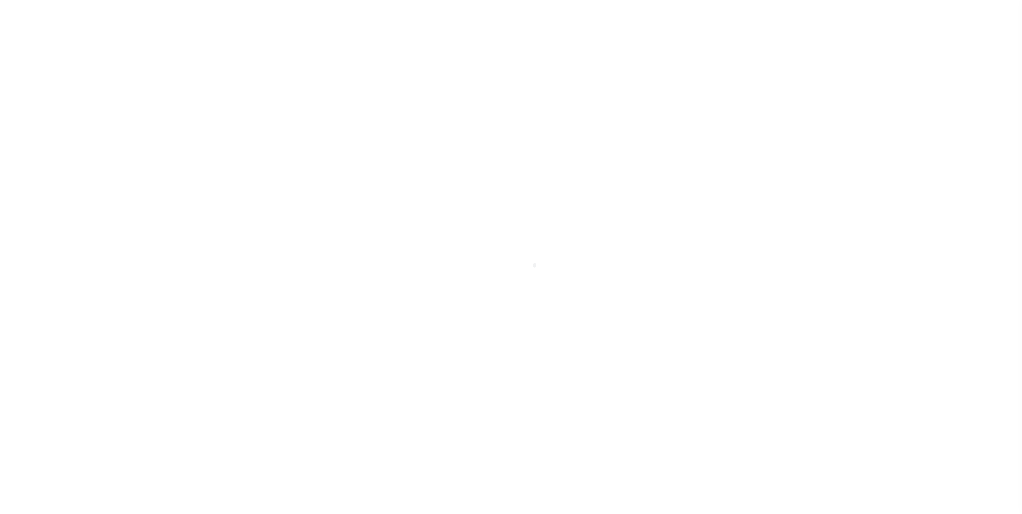
select select "RFP"
select select "CHK"
select select "[PERSON_NAME]"
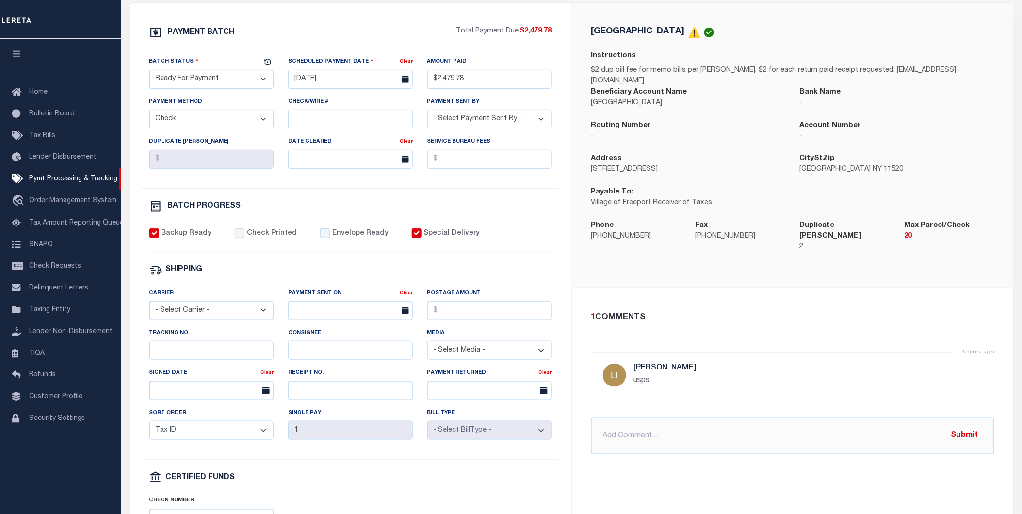
scroll to position [215, 0]
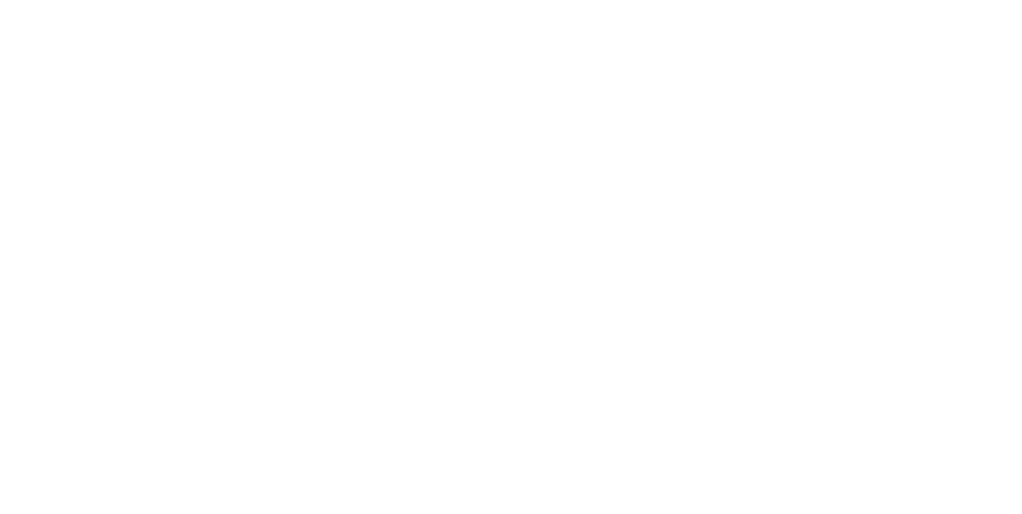
select select "RFP"
select select "CHK"
select select "[PERSON_NAME]"
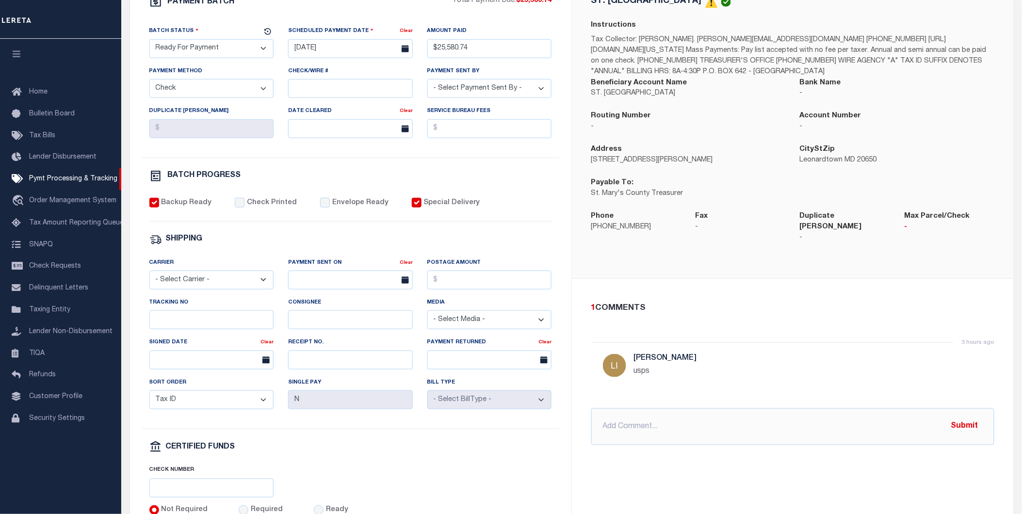
scroll to position [215, 0]
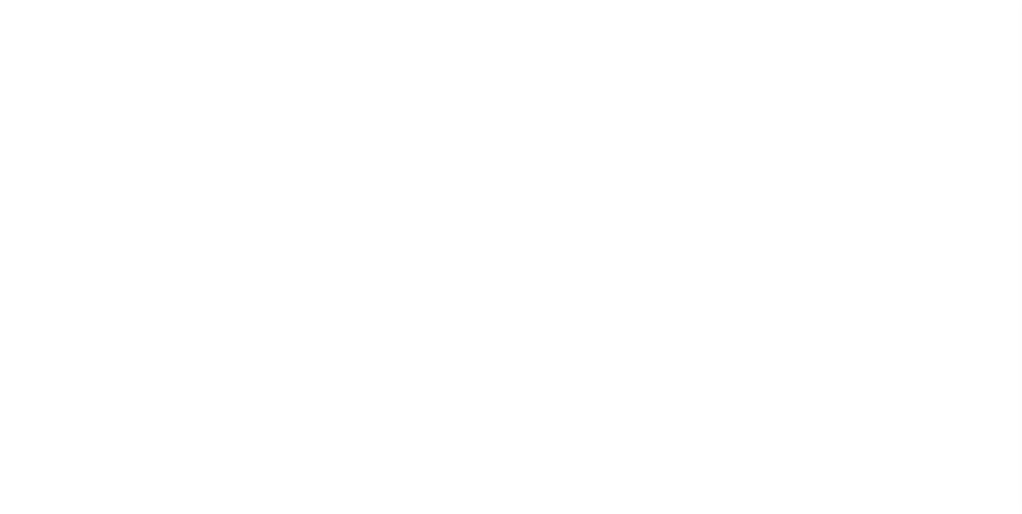
select select "RFP"
select select "CHK"
select select "[PERSON_NAME]"
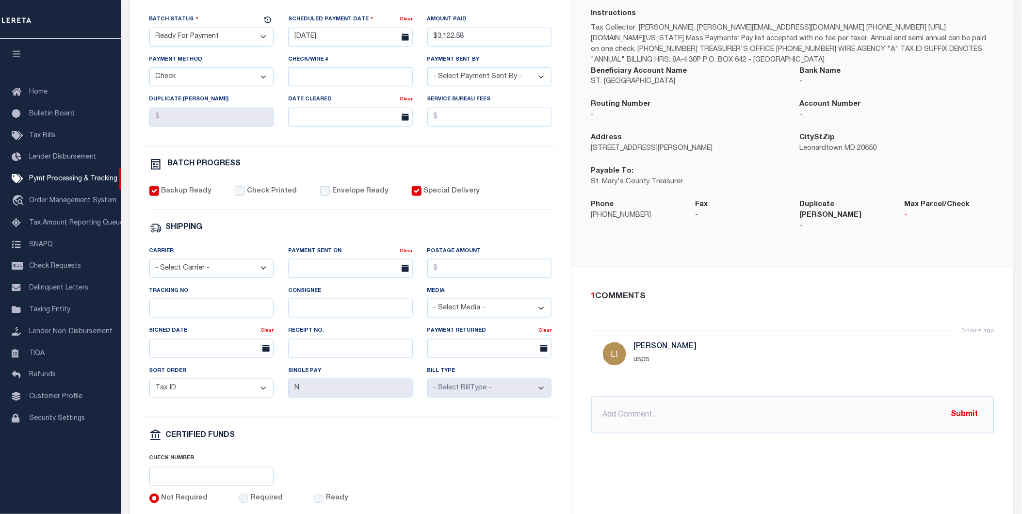
scroll to position [269, 0]
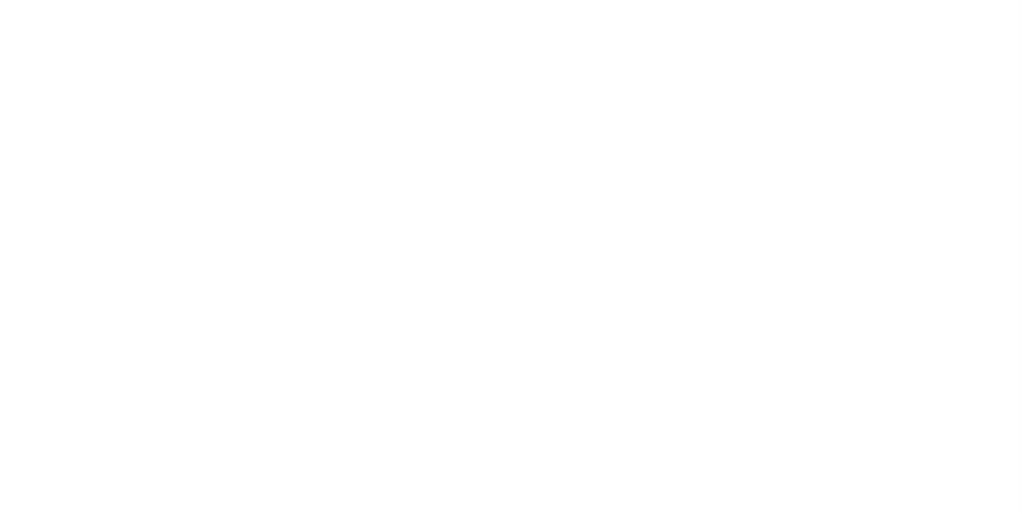
select select "RFP"
select select "CHK"
select select "[PERSON_NAME]"
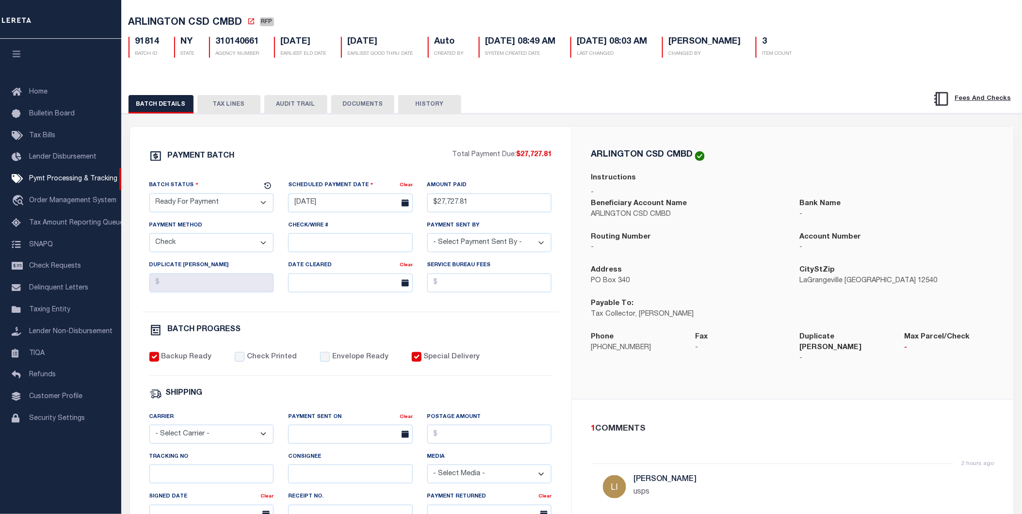
scroll to position [162, 0]
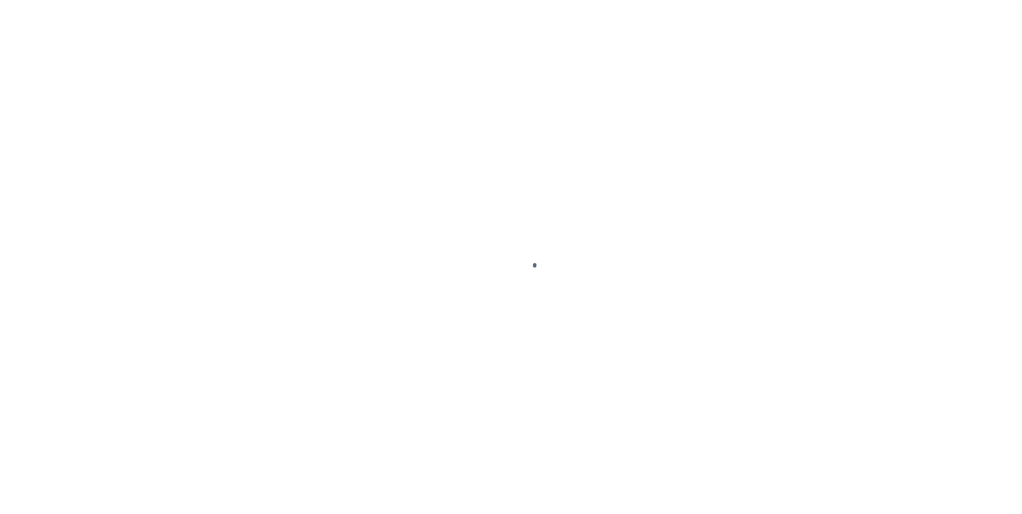
select select "RFP"
select select "CHK"
select select "Starek, Barbara"
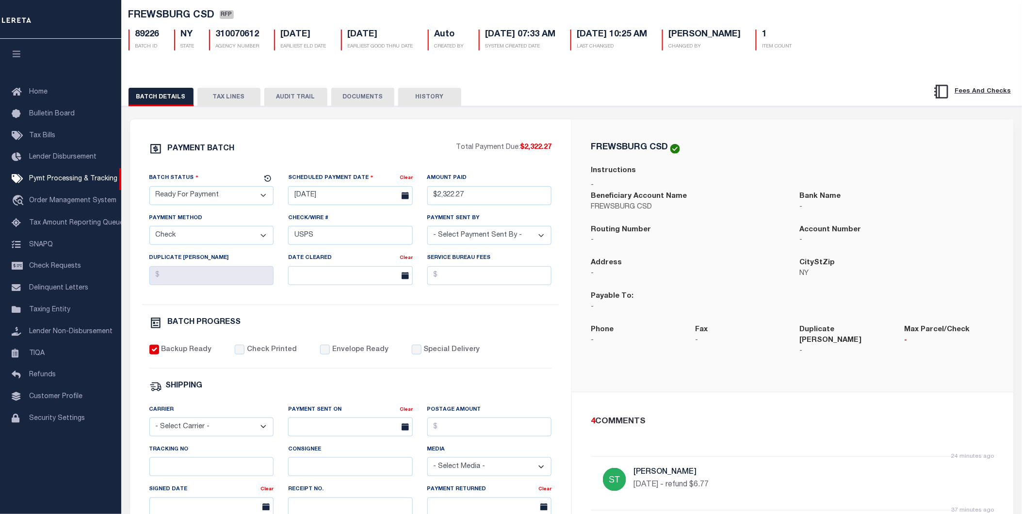
scroll to position [54, 0]
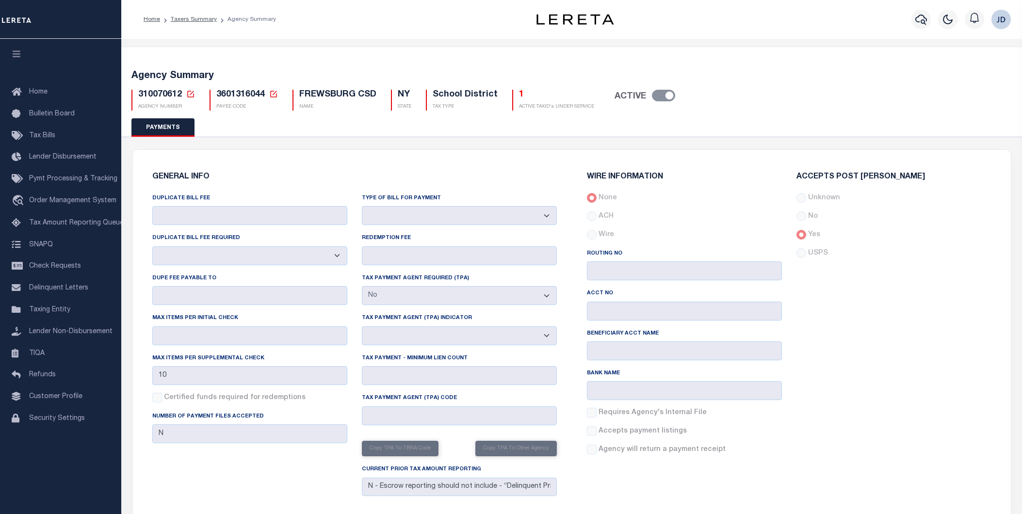
select select "false"
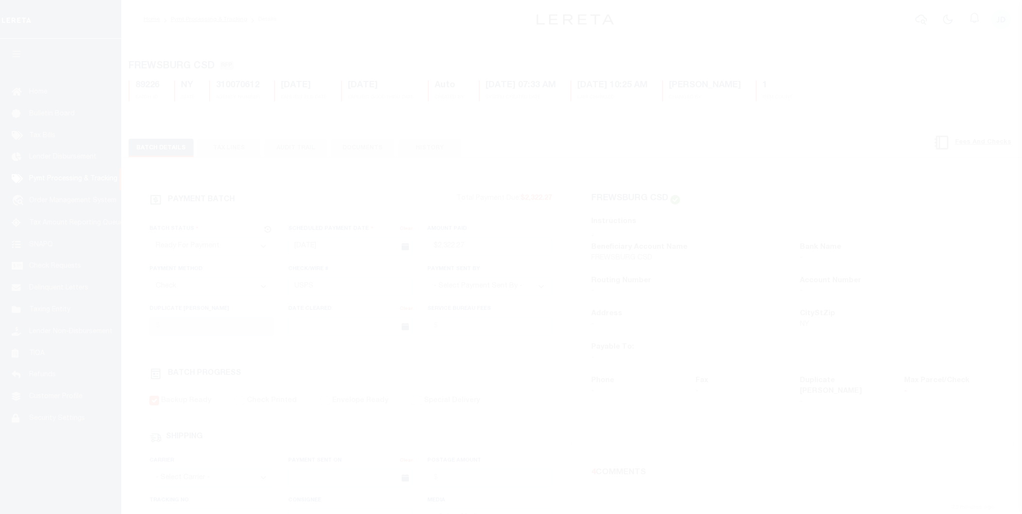
select select "RFP"
select select "CHK"
select select "[PERSON_NAME]"
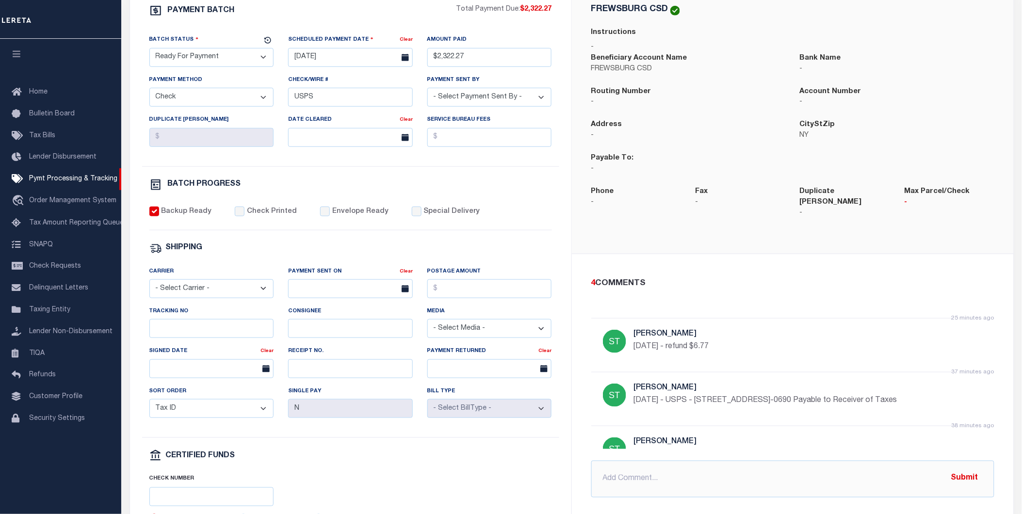
scroll to position [215, 0]
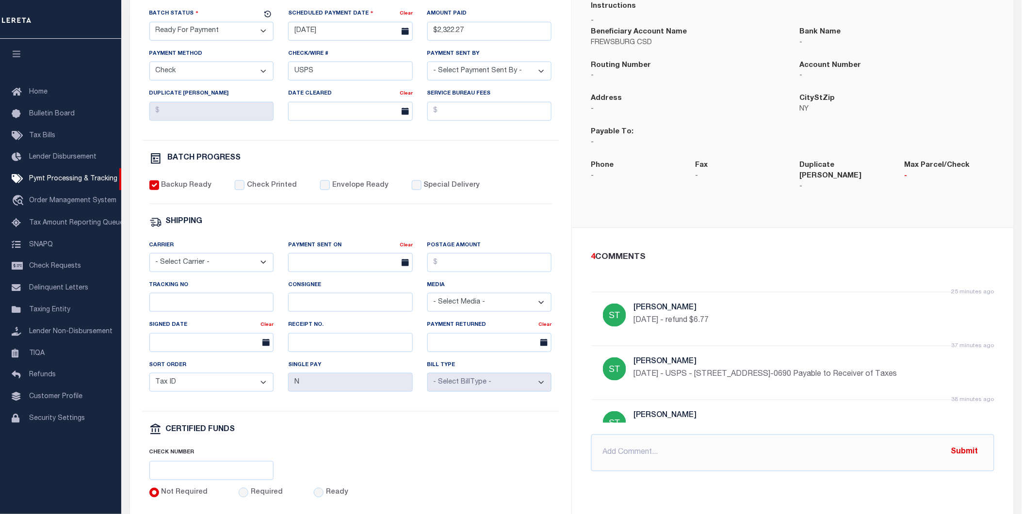
drag, startPoint x: 882, startPoint y: 364, endPoint x: 654, endPoint y: 378, distance: 228.0
click at [654, 378] on p "[DATE] - USPS - [STREET_ADDRESS]-0690 Payable to Receiver of Taxes" at bounding box center [779, 375] width 291 height 12
copy p "Receiver of Taxes"
